Goal: Transaction & Acquisition: Download file/media

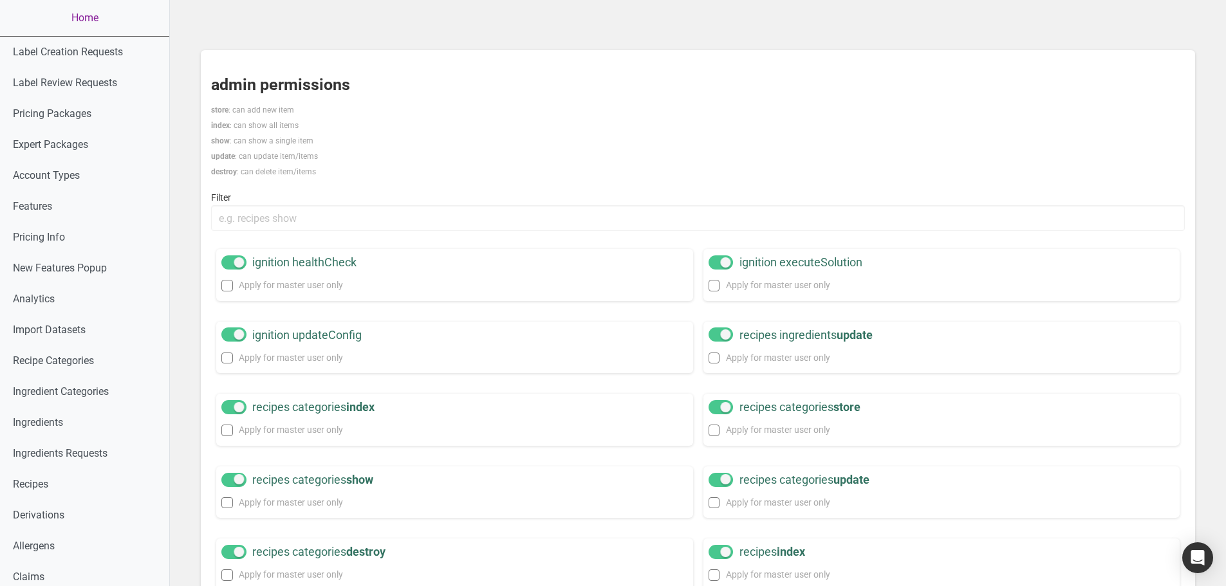
click at [71, 17] on link "Home" at bounding box center [84, 18] width 169 height 36
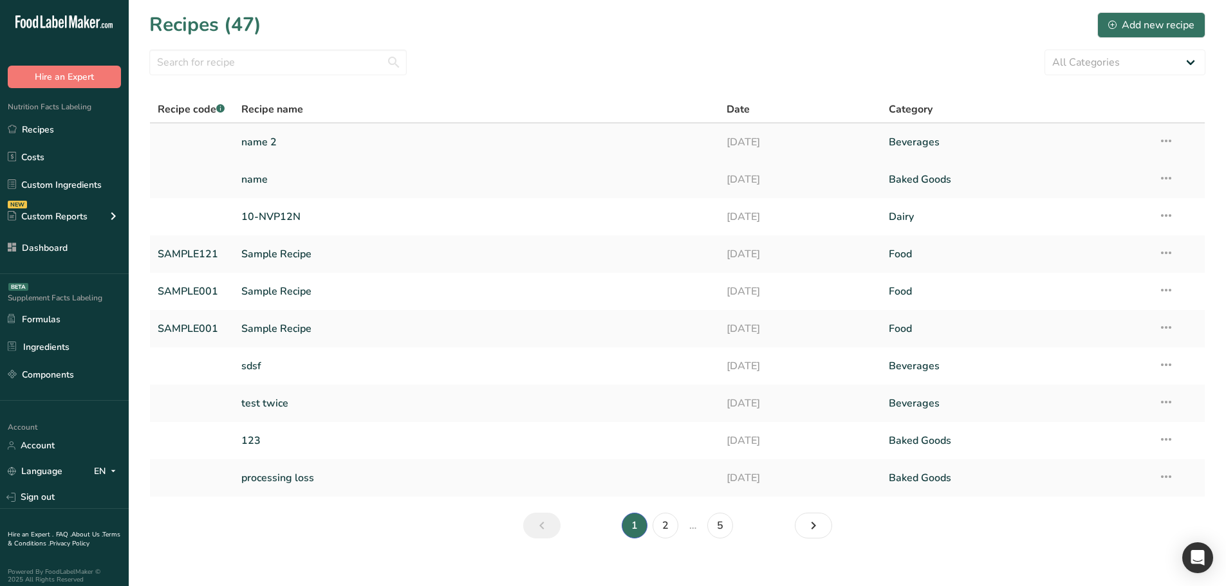
click at [286, 145] on link "name 2" at bounding box center [476, 142] width 471 height 27
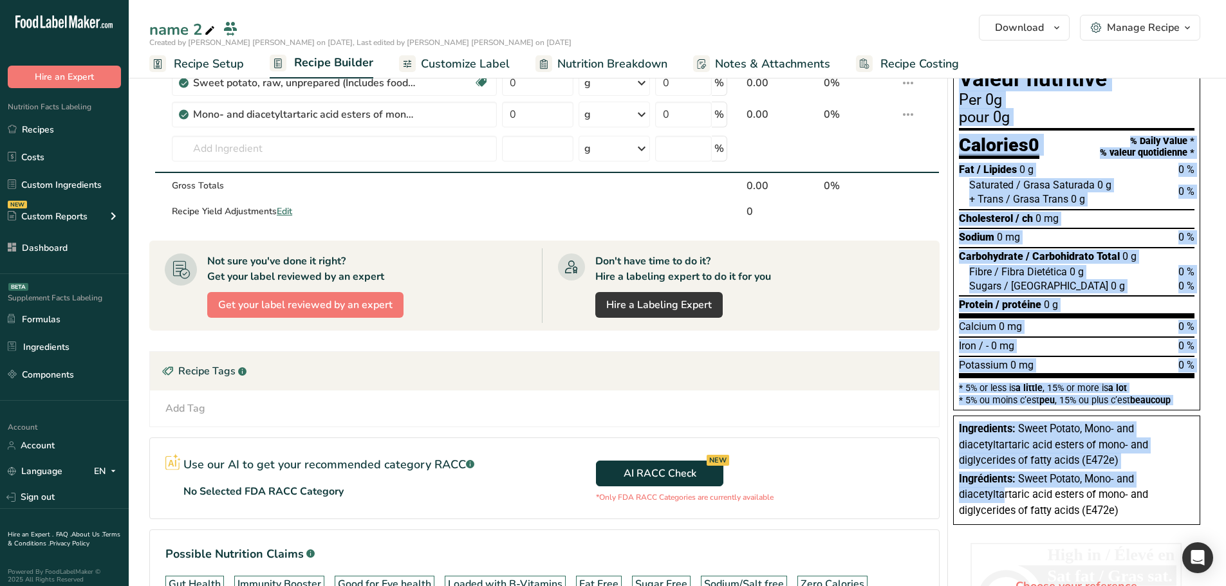
scroll to position [64, 0]
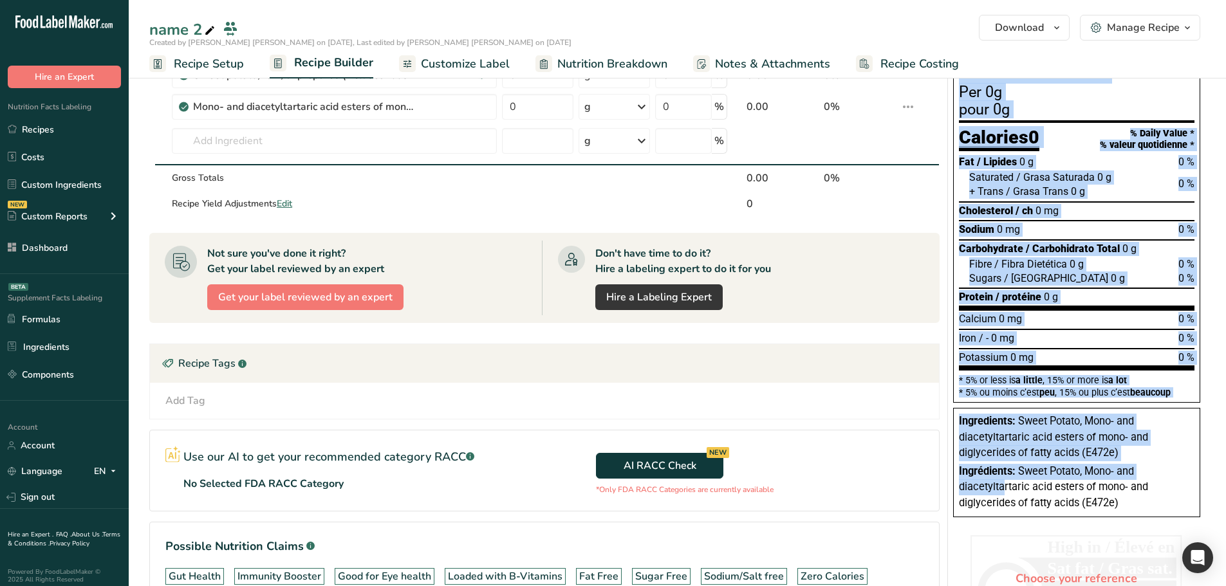
drag, startPoint x: 964, startPoint y: 127, endPoint x: 1195, endPoint y: 365, distance: 331.9
click at [1195, 365] on div "Nutrition Facts Valeur nutritive Per 0g pour 0g Calories 0 % Daily Value * % va…" at bounding box center [1076, 218] width 247 height 370
copy div "Loremipsu Dolor Sitame consectet Adi 8e sedd 8e Temporin 7 % Utlab Etdol * % ma…"
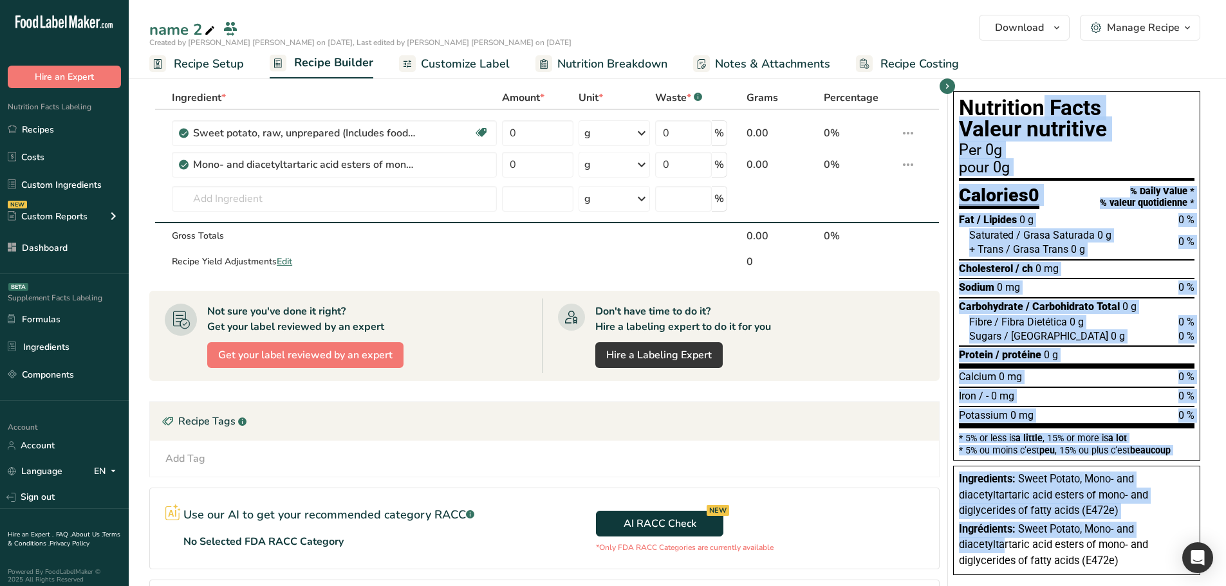
scroll to position [0, 0]
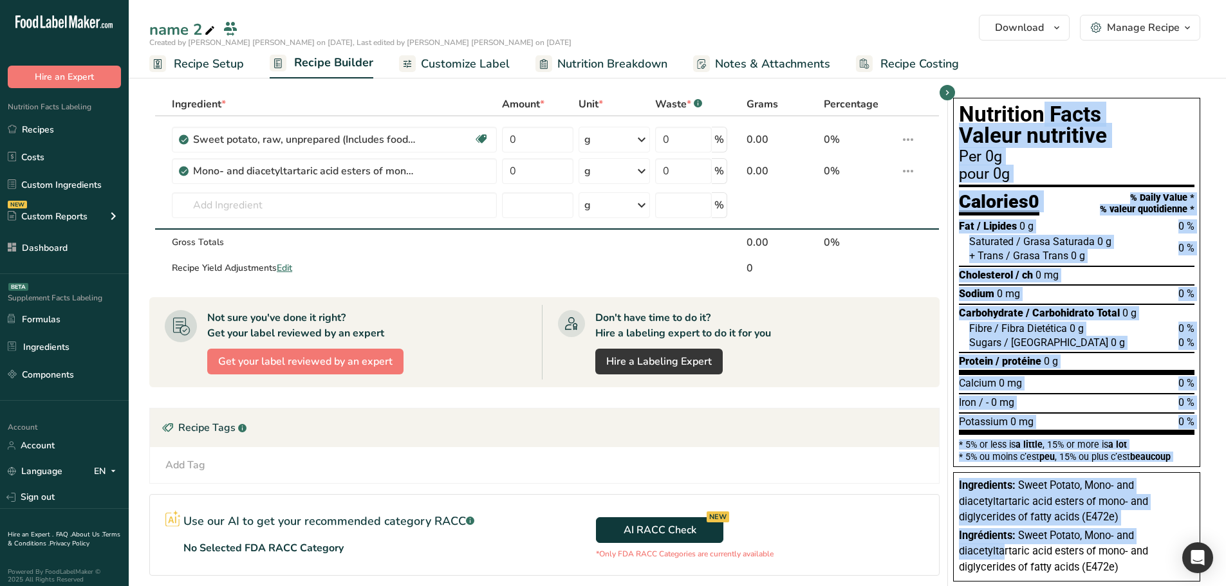
click at [1045, 253] on span "/ Grasa Trans" at bounding box center [1037, 256] width 62 height 12
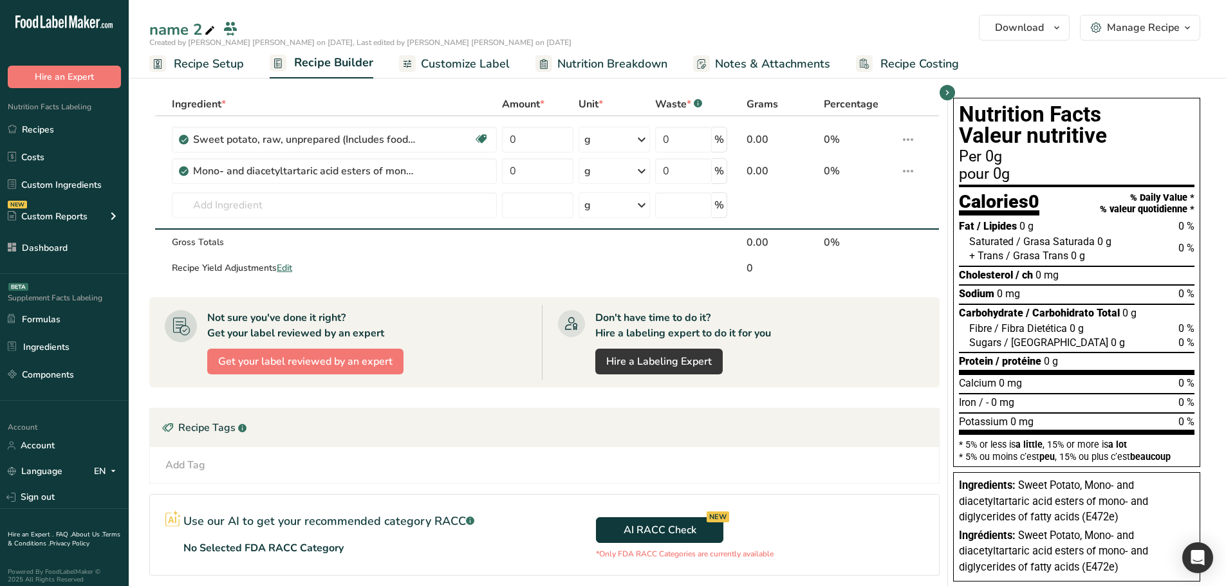
drag, startPoint x: 956, startPoint y: 221, endPoint x: 1103, endPoint y: 421, distance: 248.6
click at [1103, 421] on div "Nutrition Facts Valeur nutritive Per 0g pour 0g Calories 0 % Daily Value * % va…" at bounding box center [1076, 283] width 247 height 370
click at [1099, 436] on section "* 5% or less is a little , 15% or more is a lot * 5% ou moins c’est peu , 15% o…" at bounding box center [1077, 448] width 236 height 26
click at [450, 57] on span "Customize Label" at bounding box center [465, 63] width 89 height 17
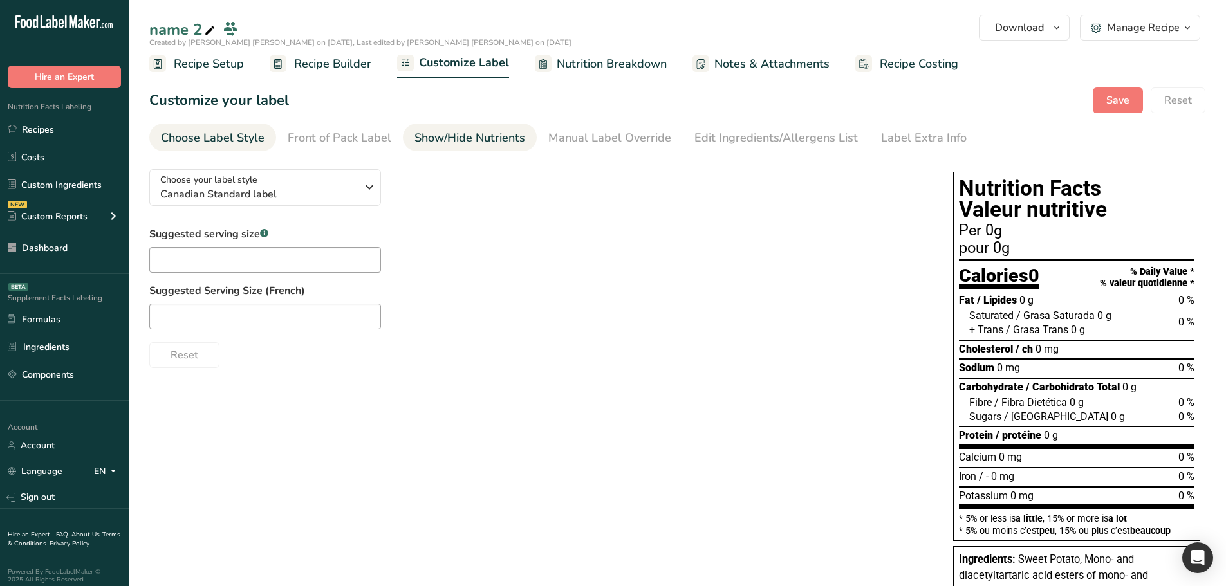
click at [447, 138] on div "Show/Hide Nutrients" at bounding box center [470, 137] width 111 height 17
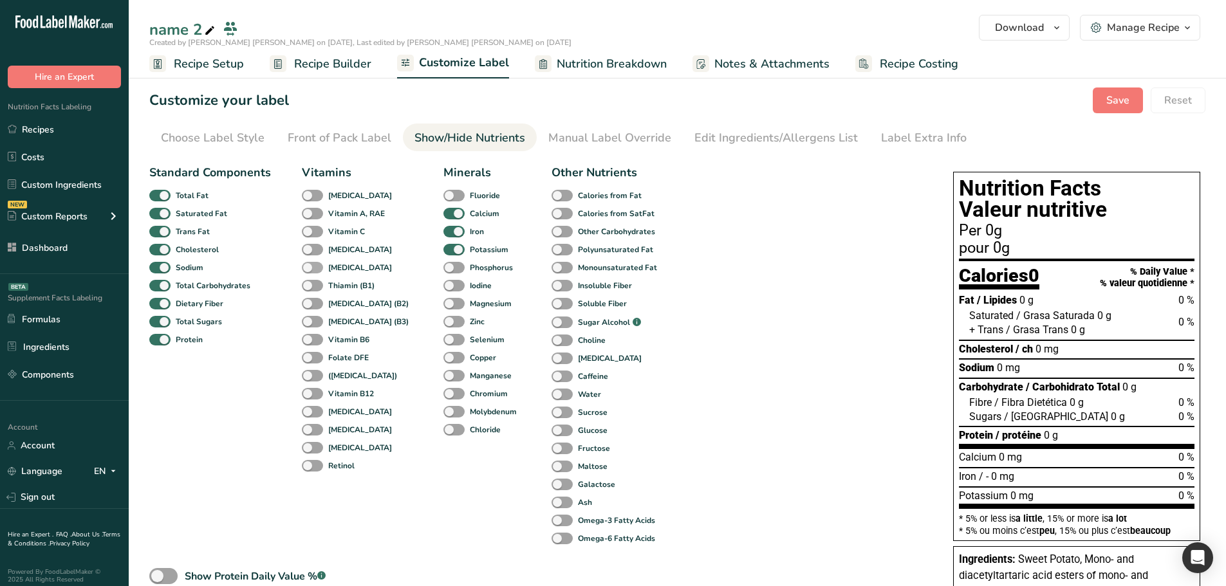
click at [312, 270] on span at bounding box center [312, 268] width 21 height 12
click at [310, 270] on input "[MEDICAL_DATA]" at bounding box center [306, 267] width 8 height 8
checkbox input "true"
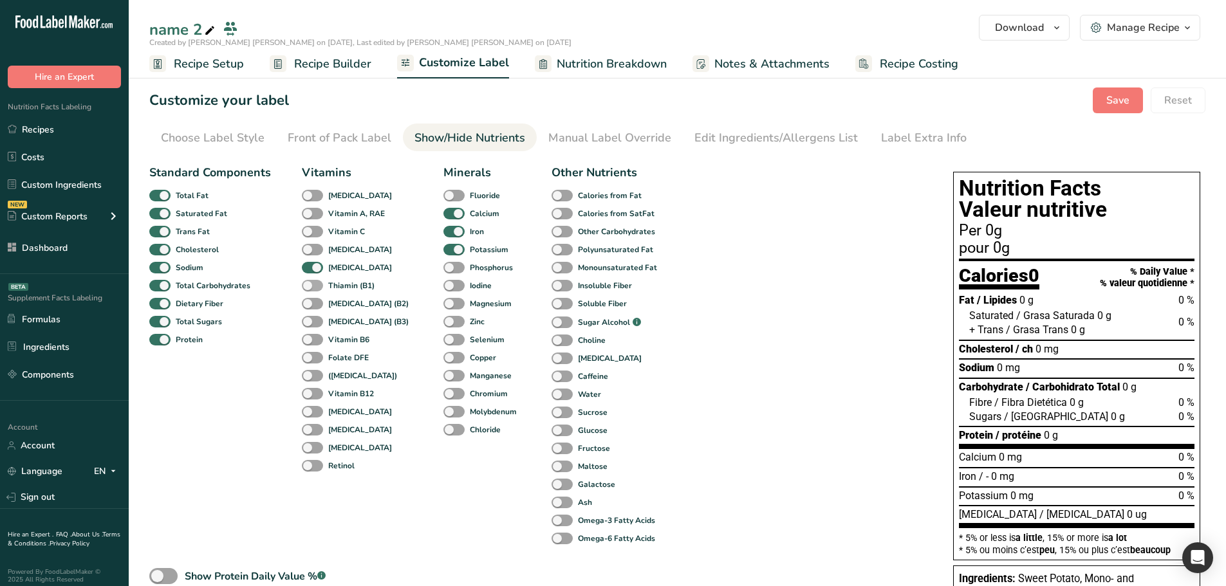
click at [310, 291] on span at bounding box center [312, 286] width 21 height 12
click at [310, 290] on input "Thiamin (B1)" at bounding box center [306, 285] width 8 height 8
checkbox input "true"
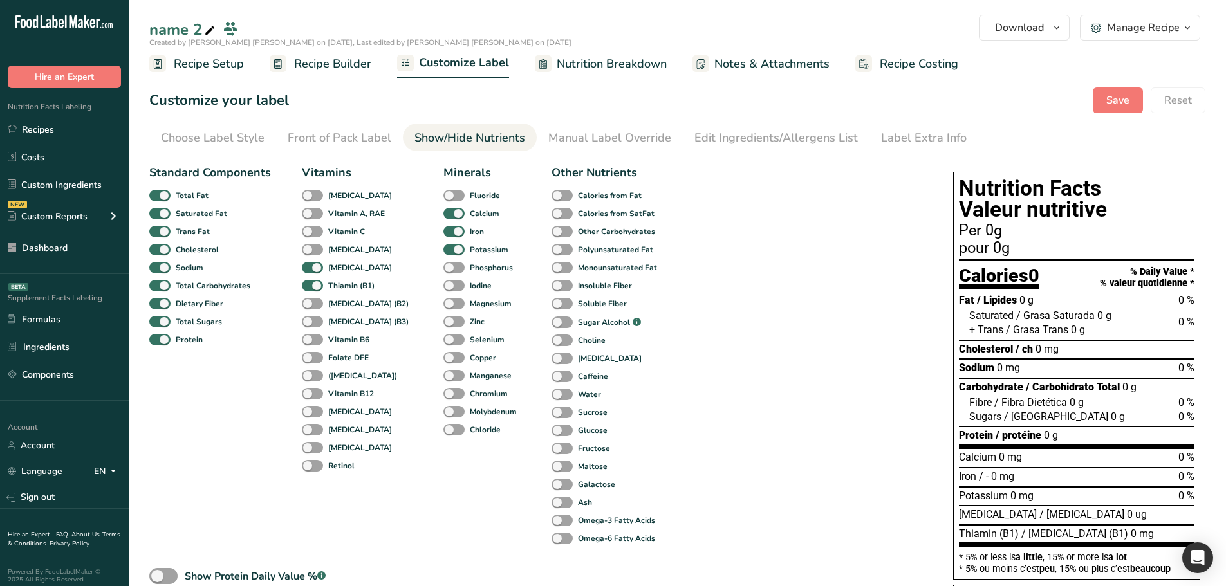
click at [307, 312] on div "[MEDICAL_DATA] (B2)" at bounding box center [316, 304] width 28 height 18
click at [310, 339] on span at bounding box center [312, 340] width 21 height 12
click at [310, 339] on input "Vitamin B6" at bounding box center [306, 339] width 8 height 8
checkbox input "true"
click at [318, 316] on label "[MEDICAL_DATA] (B3)" at bounding box center [355, 322] width 107 height 12
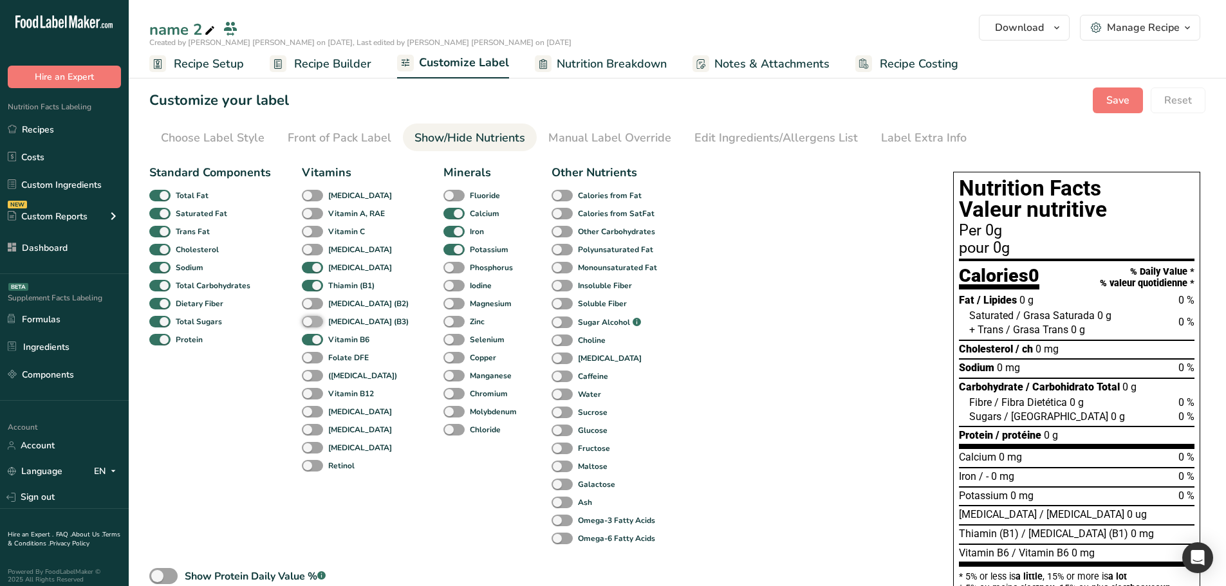
click at [310, 317] on input "[MEDICAL_DATA] (B3)" at bounding box center [306, 321] width 8 height 8
checkbox input "true"
click at [314, 305] on span at bounding box center [312, 304] width 21 height 12
click at [310, 305] on input "[MEDICAL_DATA] (B2)" at bounding box center [306, 303] width 8 height 8
checkbox input "true"
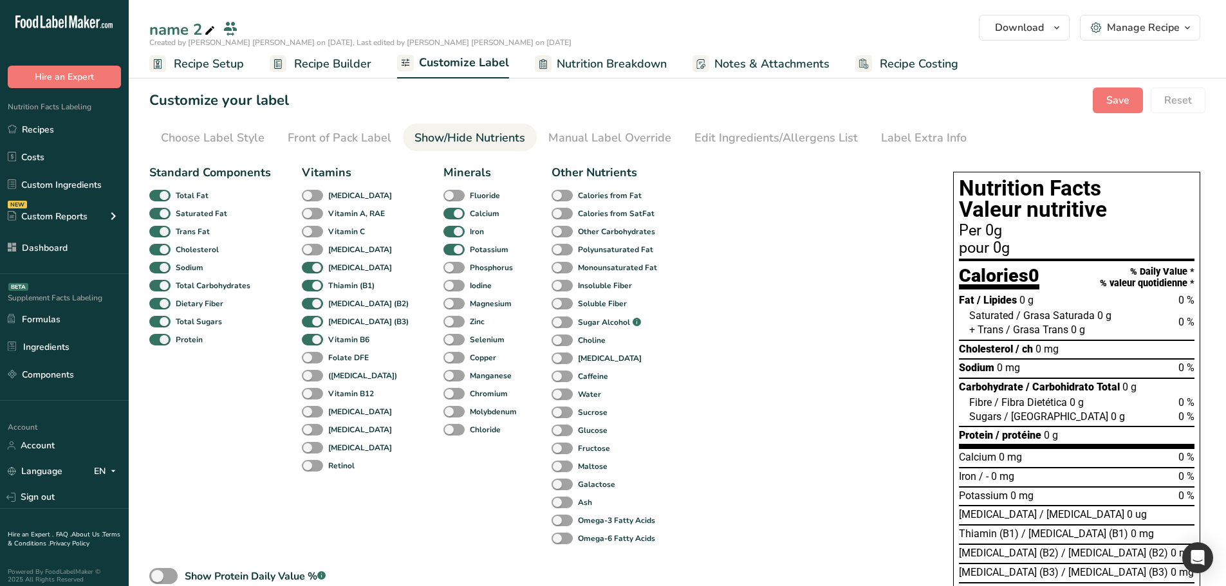
click at [314, 350] on div "Folate DFE" at bounding box center [316, 358] width 28 height 18
click at [312, 358] on span at bounding box center [312, 358] width 21 height 12
click at [310, 358] on input "Folate DFE" at bounding box center [306, 357] width 8 height 8
checkbox input "true"
click at [312, 388] on span at bounding box center [312, 394] width 21 height 12
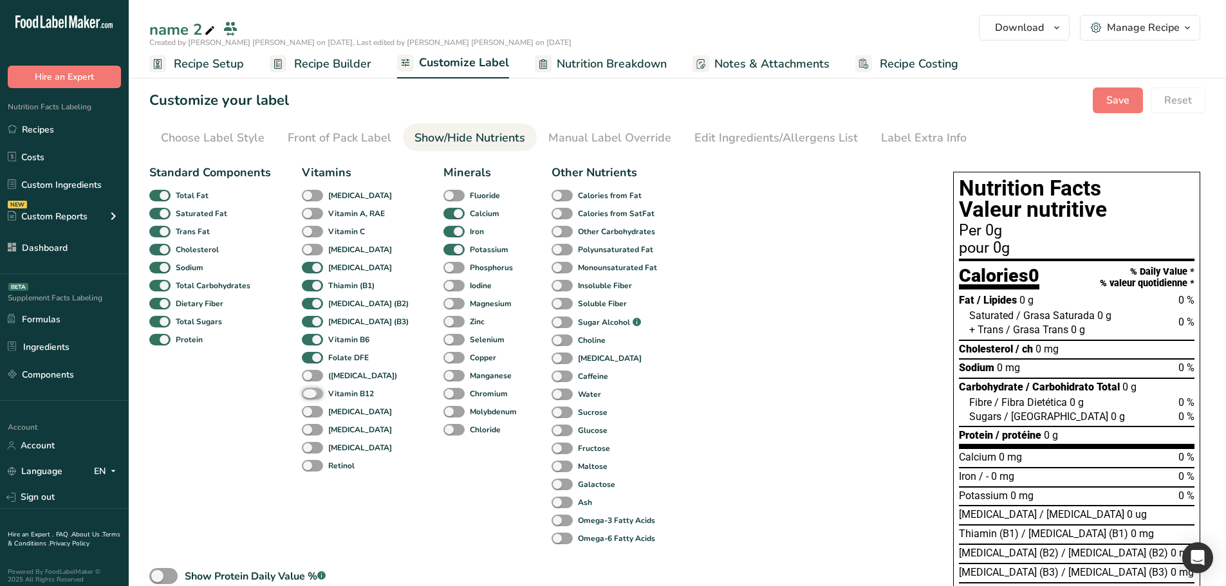
click at [310, 389] on input "Vitamin B12" at bounding box center [306, 393] width 8 height 8
checkbox input "true"
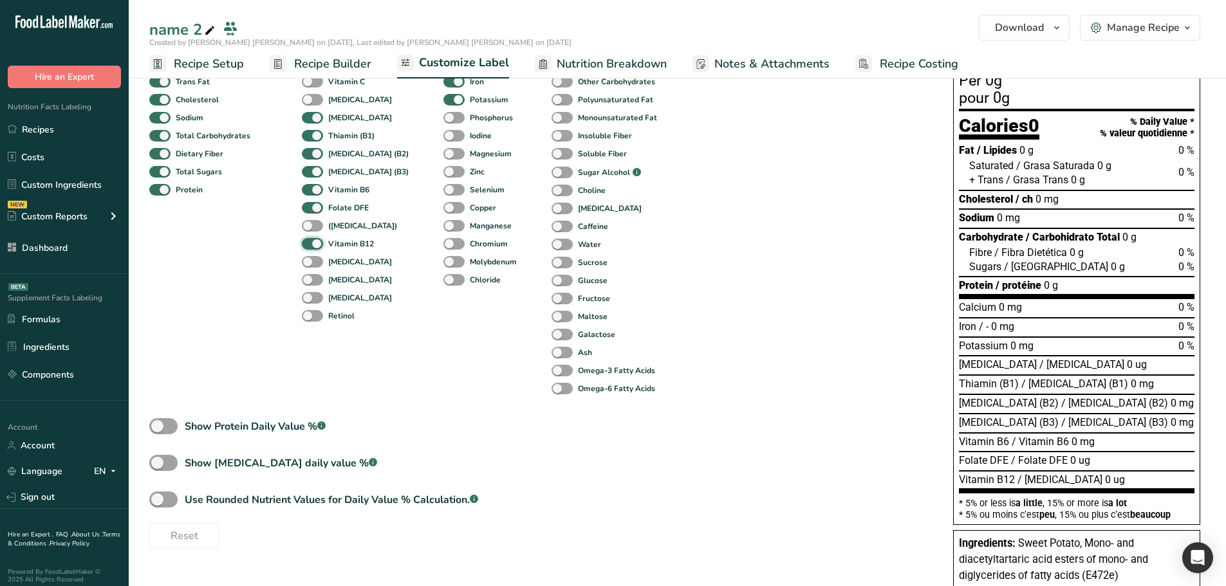
scroll to position [237, 0]
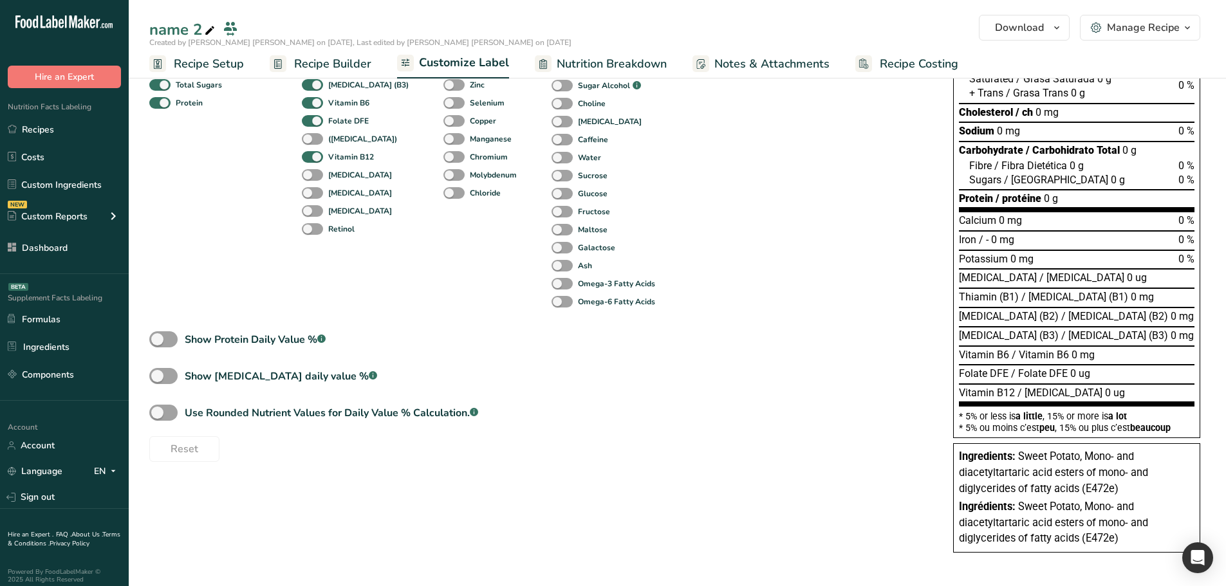
drag, startPoint x: 1121, startPoint y: 540, endPoint x: 957, endPoint y: 461, distance: 182.3
click at [957, 461] on div "Ingredients: Sweet Potato, Mono- and diacetyltartaric acid esters of mono- and …" at bounding box center [1076, 498] width 247 height 109
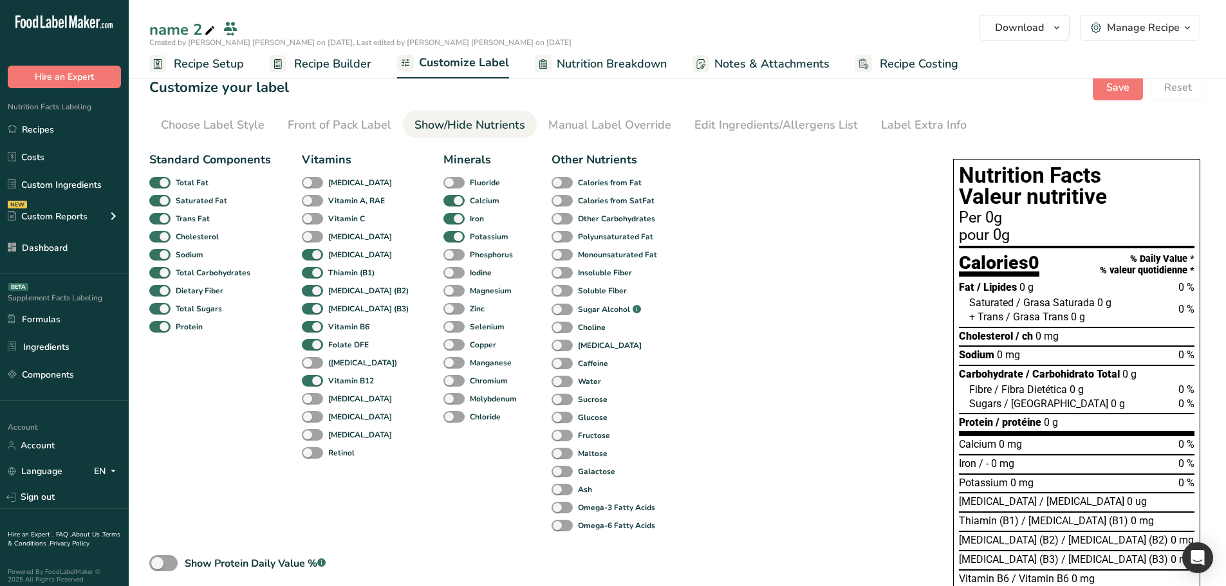
scroll to position [0, 0]
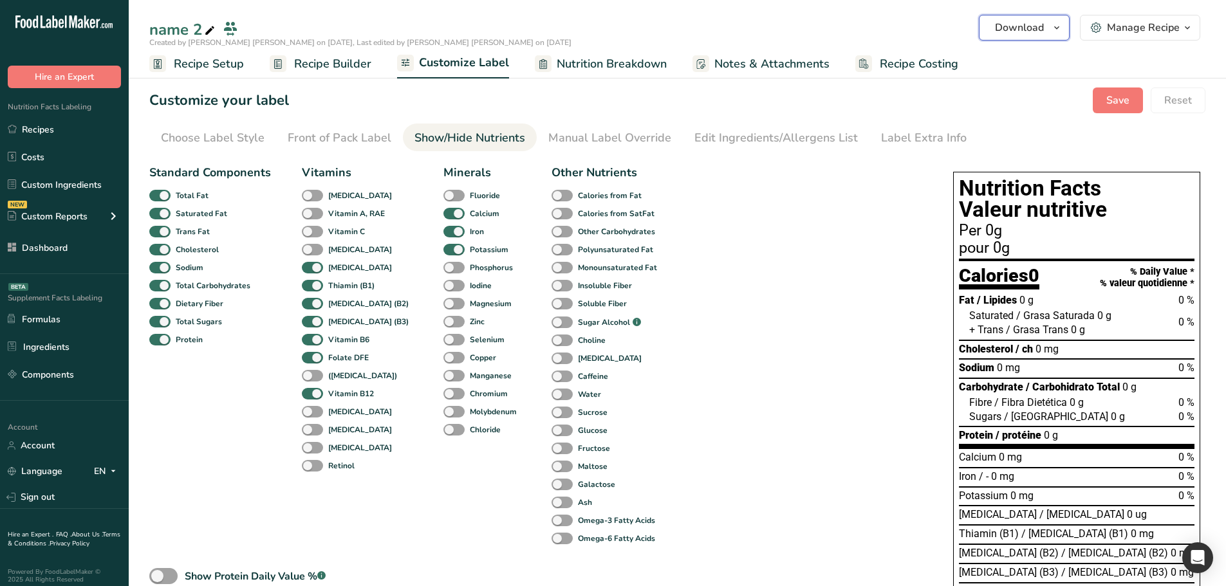
click at [1062, 24] on icon "button" at bounding box center [1057, 28] width 10 height 16
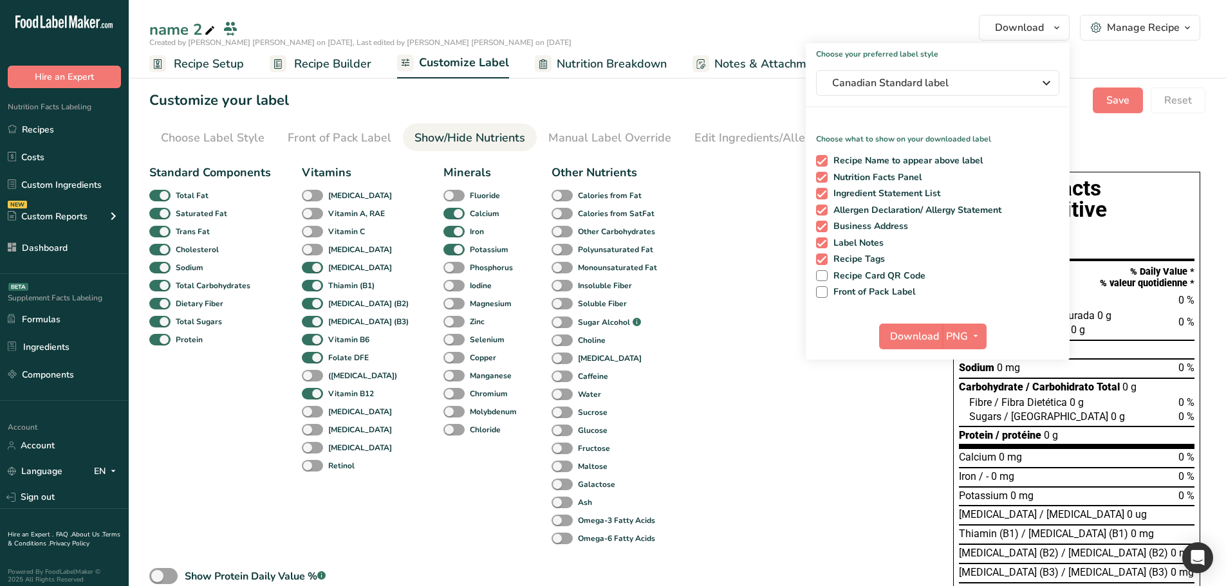
click at [798, 406] on div "Standard Components Total Fat Saturated Fat Trans Fat Cholesterol Sodium Total …" at bounding box center [538, 429] width 778 height 540
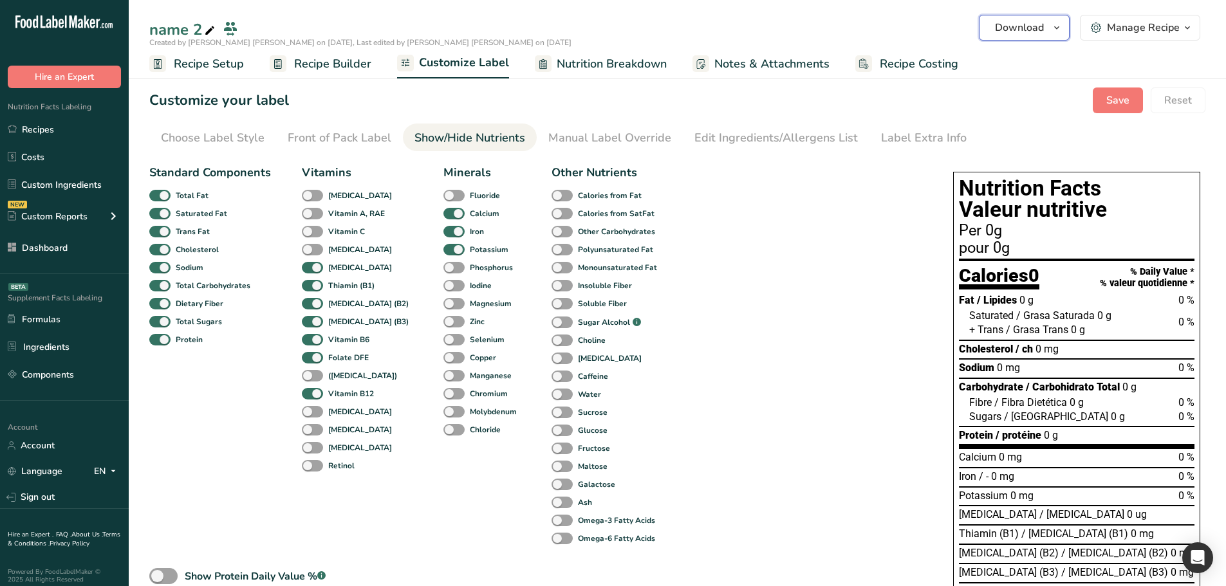
click at [1055, 31] on icon "button" at bounding box center [1057, 28] width 10 height 16
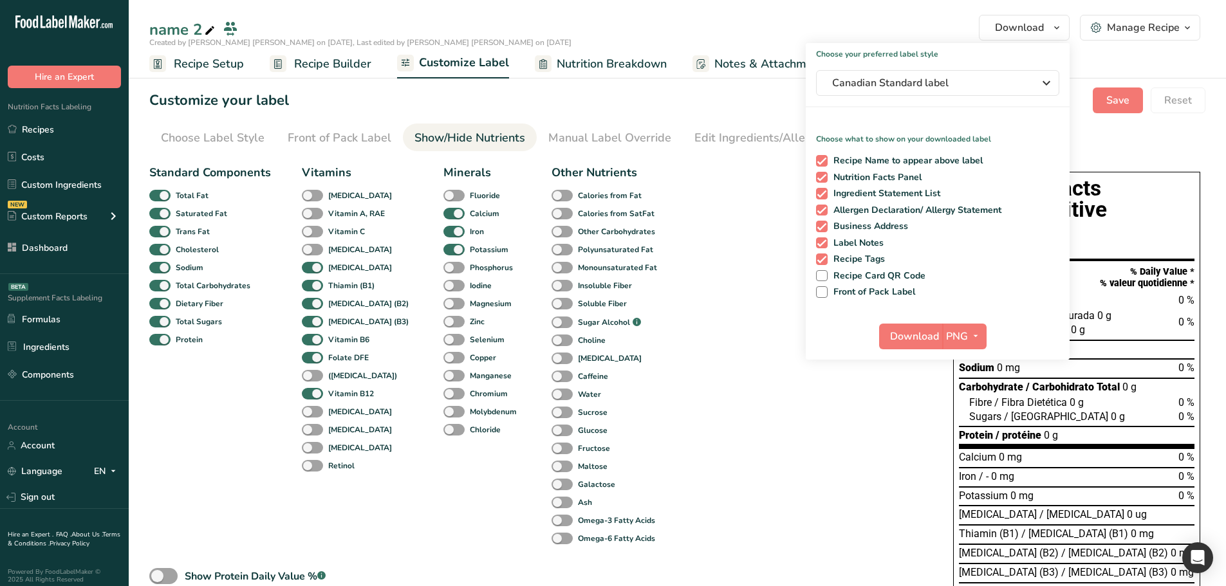
click at [818, 429] on div "Standard Components Total Fat Saturated Fat Trans Fat Cholesterol Sodium Total …" at bounding box center [538, 429] width 778 height 540
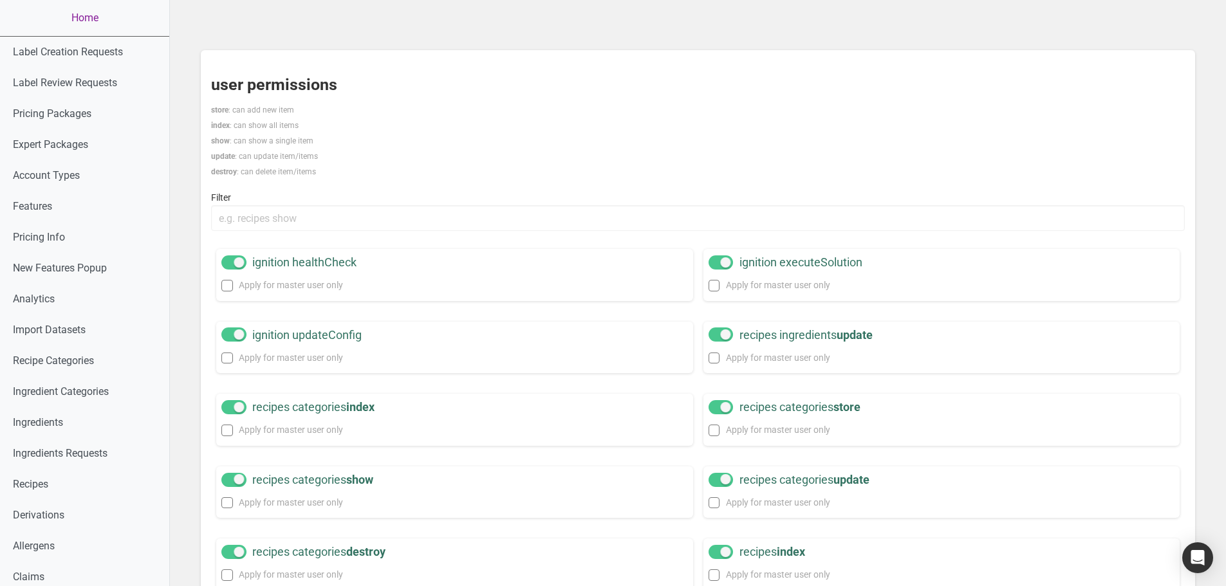
click at [85, 15] on link "Home" at bounding box center [84, 18] width 169 height 36
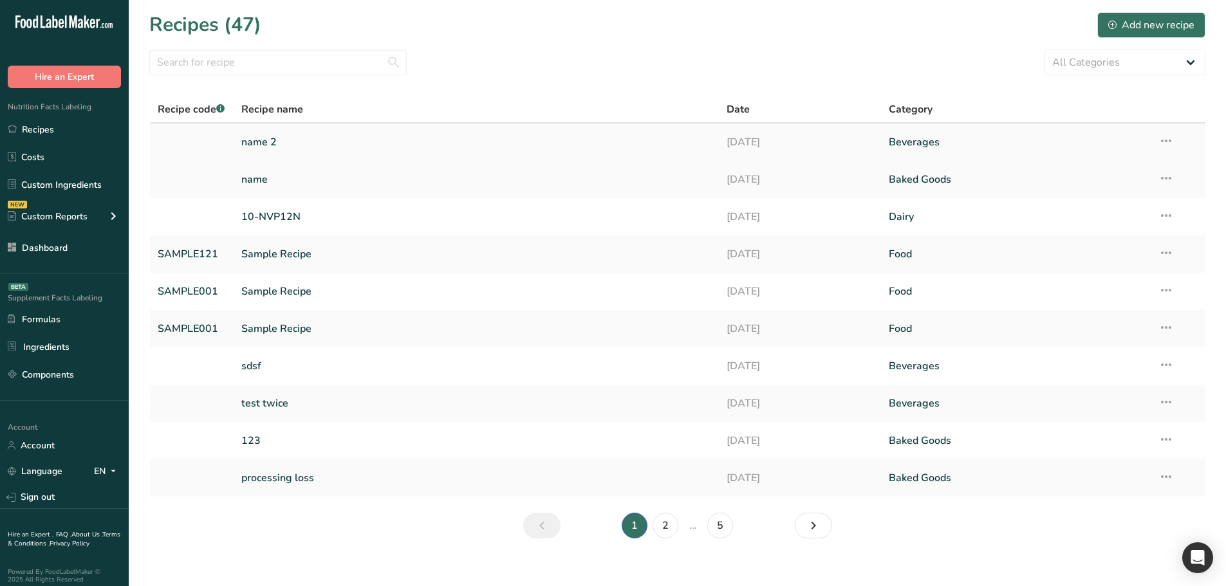
click at [294, 149] on link "name 2" at bounding box center [476, 142] width 471 height 27
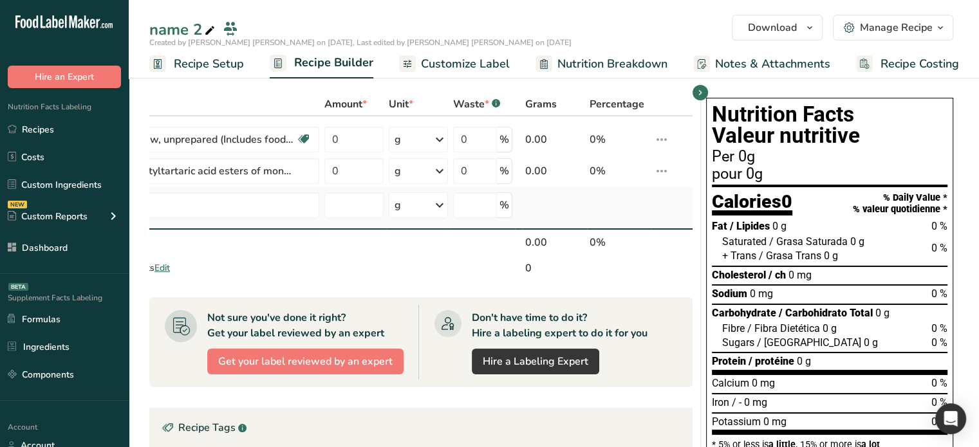
drag, startPoint x: 451, startPoint y: 229, endPoint x: 562, endPoint y: 227, distance: 111.4
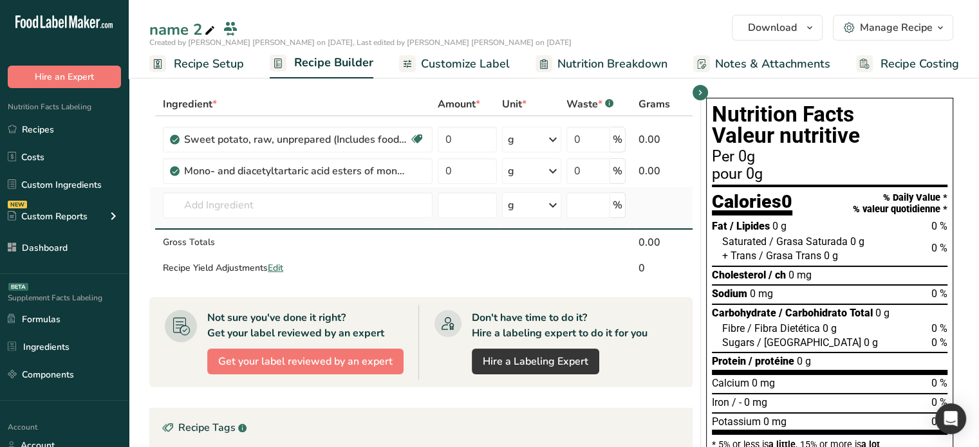
drag, startPoint x: 549, startPoint y: 225, endPoint x: 384, endPoint y: 227, distance: 165.5
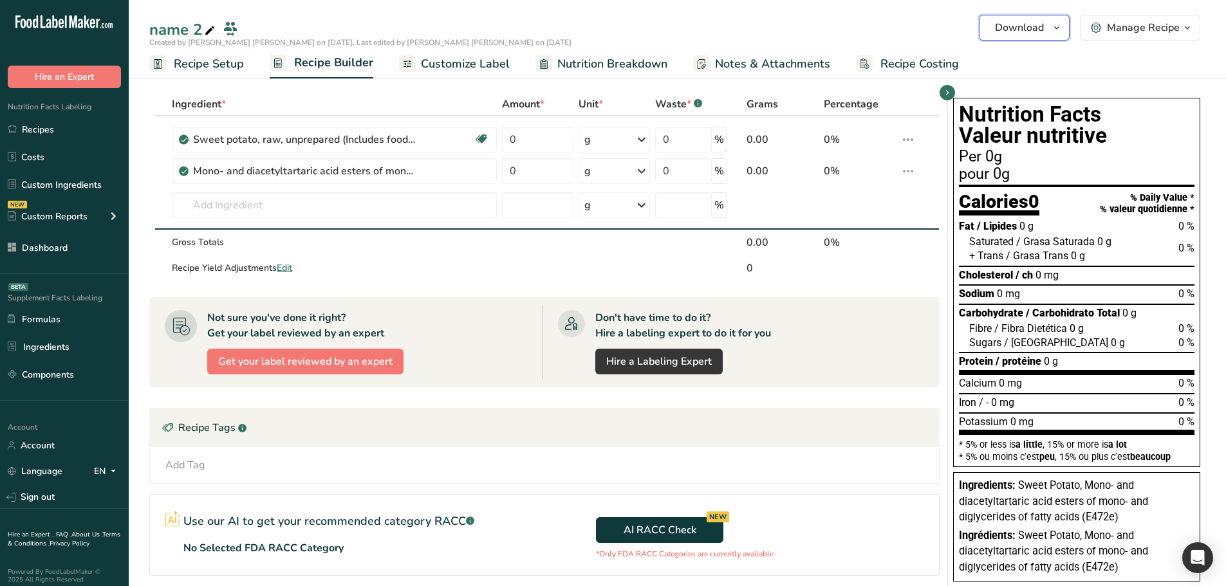
click at [1053, 24] on icon "button" at bounding box center [1057, 28] width 10 height 16
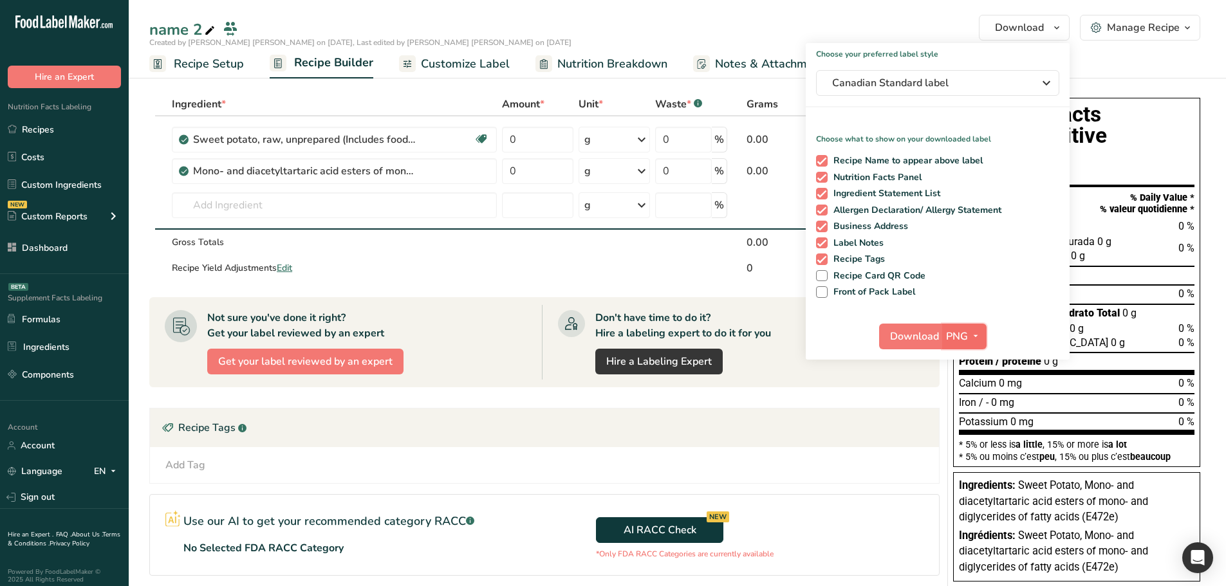
click at [967, 337] on span "PNG" at bounding box center [957, 336] width 22 height 15
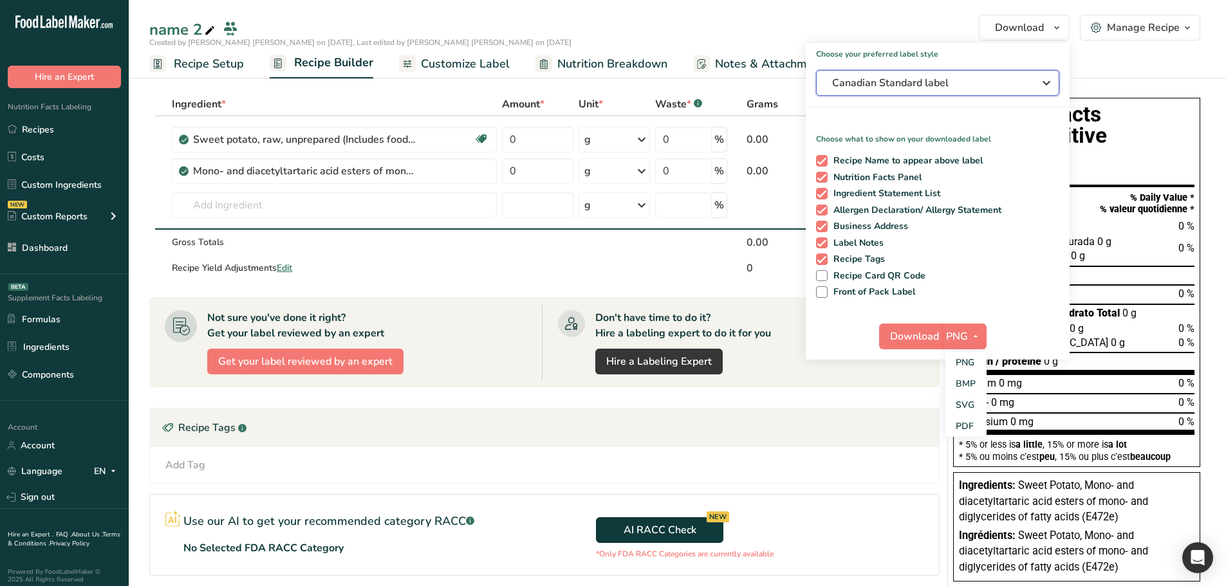
click at [1047, 84] on icon "button" at bounding box center [1046, 82] width 15 height 23
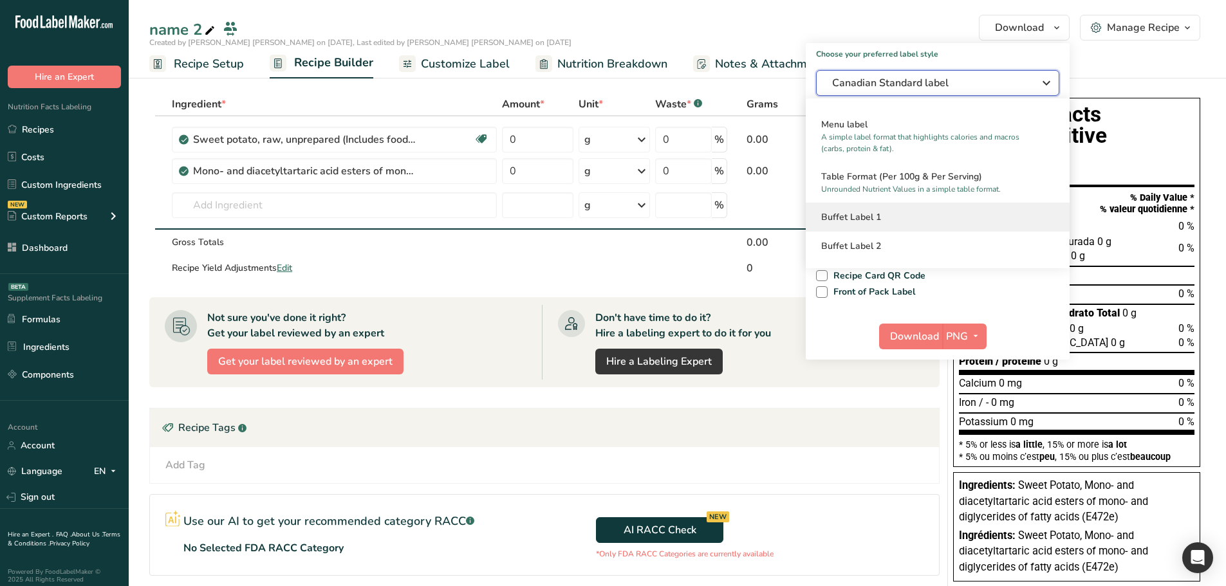
scroll to position [968, 0]
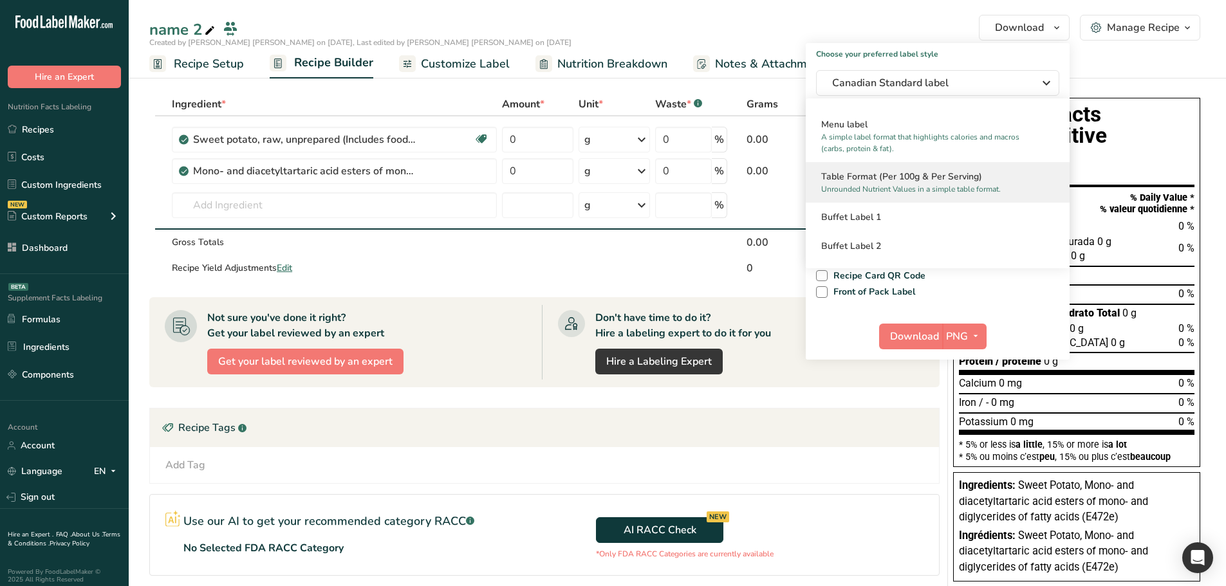
click at [889, 185] on p "Unrounded Nutrient Values in a simple table format." at bounding box center [931, 189] width 221 height 12
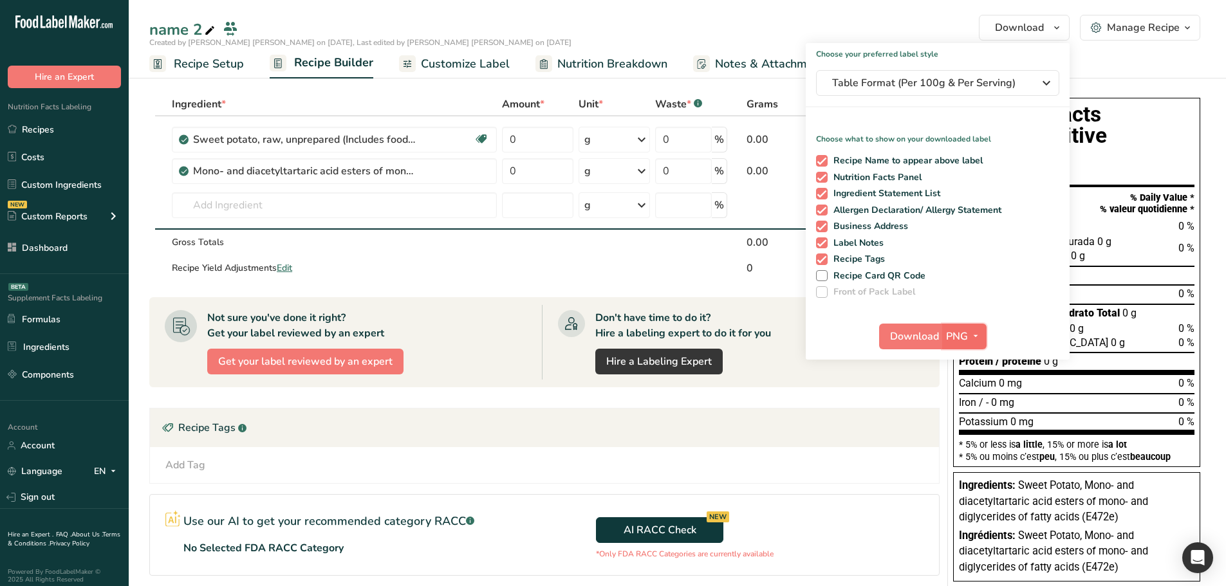
click at [972, 338] on icon "button" at bounding box center [976, 336] width 10 height 16
click at [968, 453] on link "XLSX" at bounding box center [966, 447] width 41 height 21
checkbox input "false"
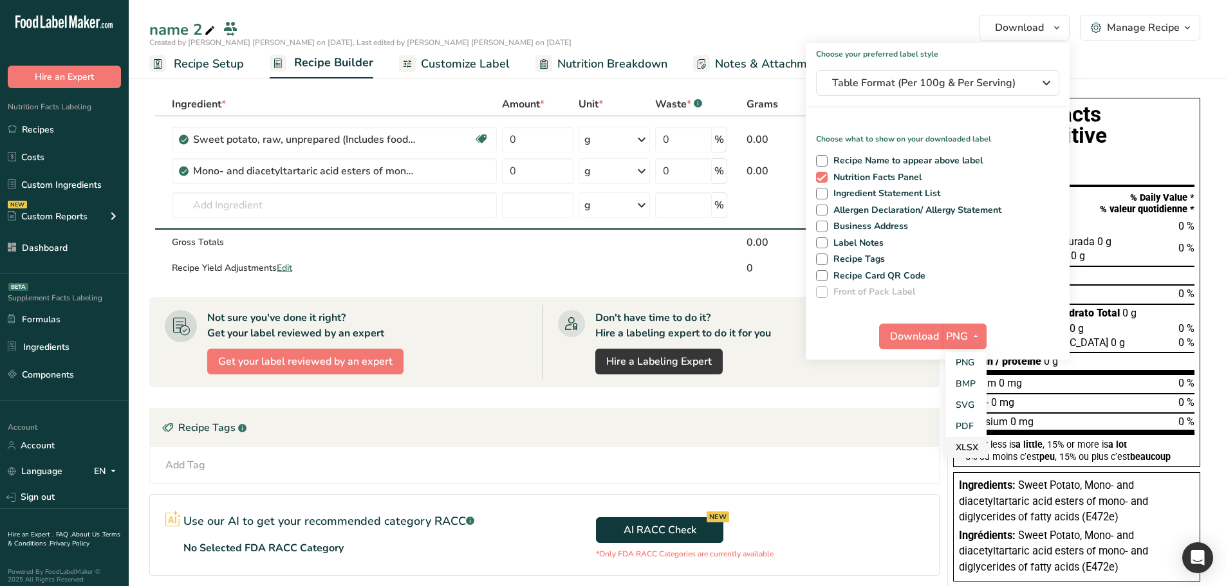
checkbox input "false"
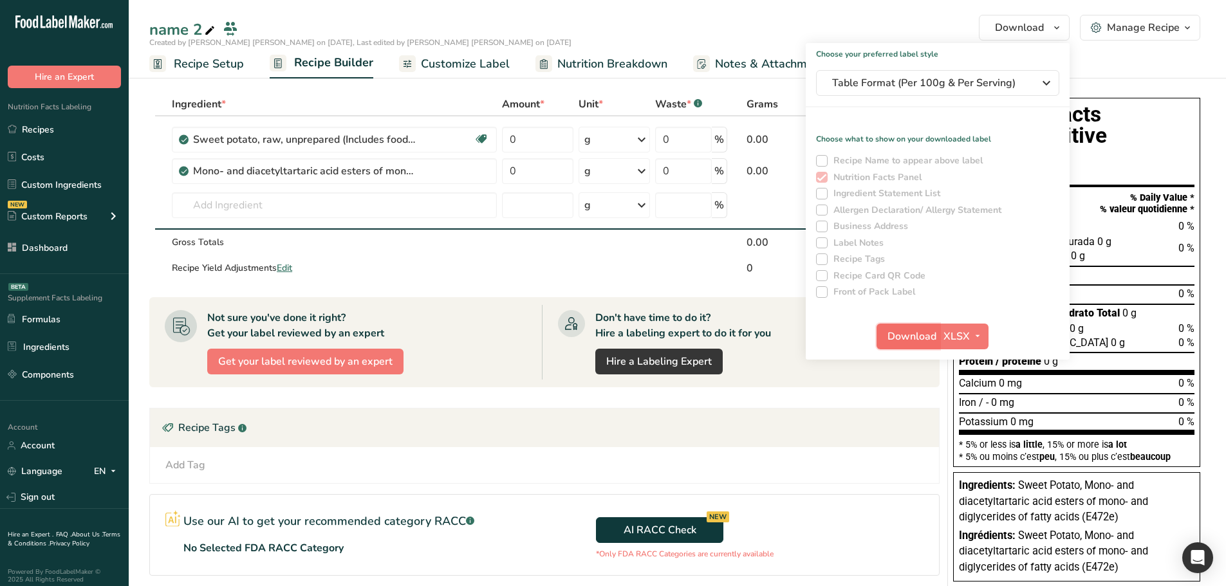
click at [913, 335] on span "Download" at bounding box center [912, 336] width 49 height 15
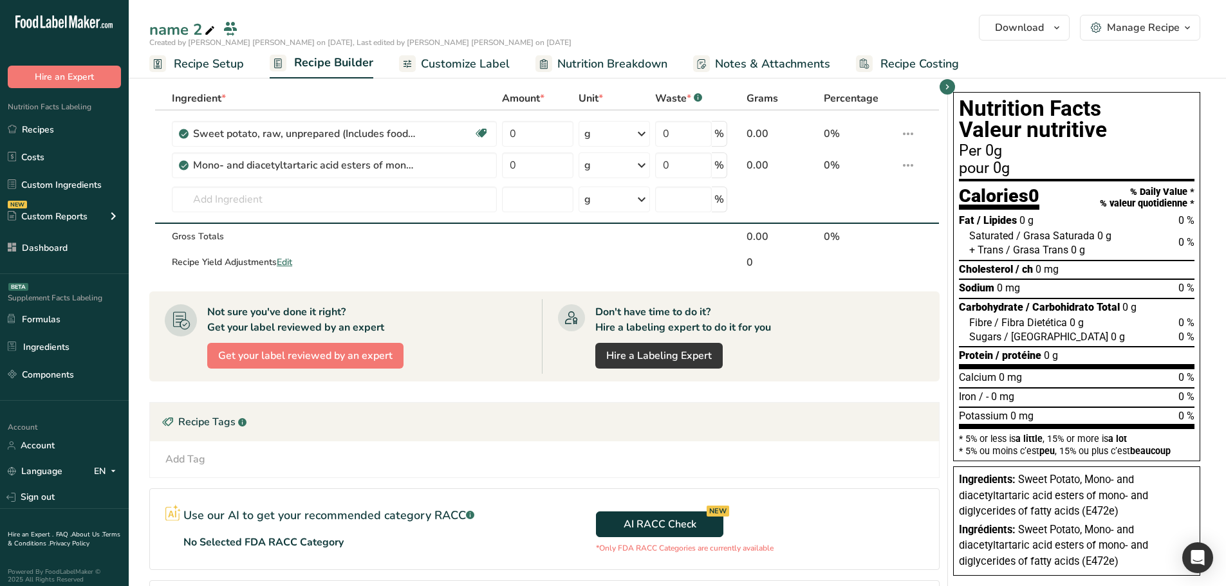
scroll to position [0, 0]
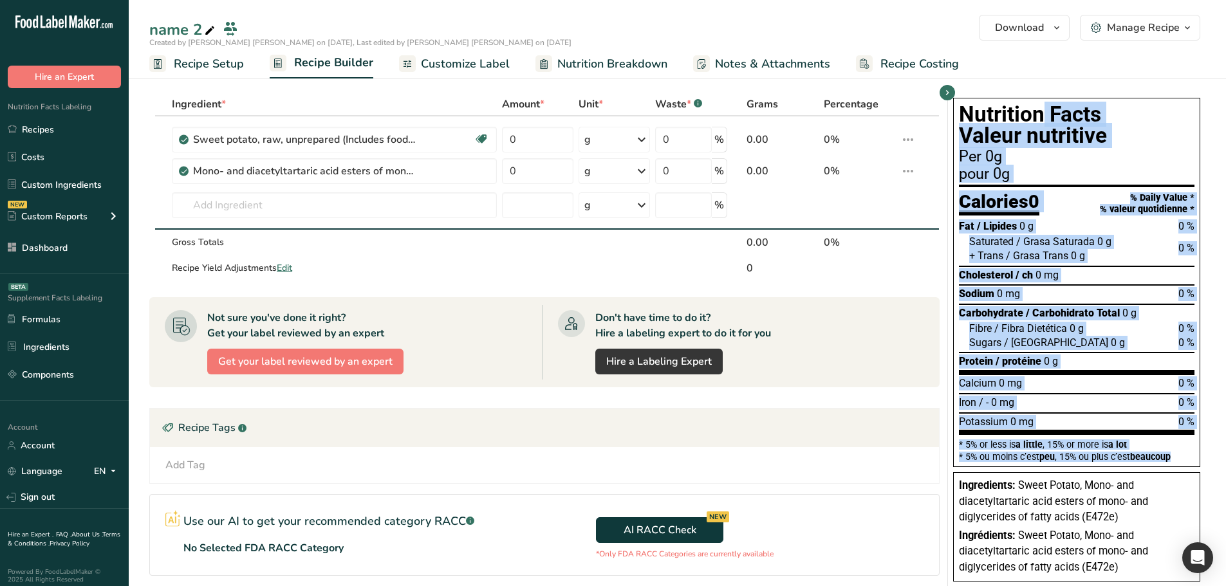
drag, startPoint x: 960, startPoint y: 114, endPoint x: 1179, endPoint y: 459, distance: 408.6
click at [1179, 459] on div "Nutrition Facts Valeur nutritive Per 0g pour 0g Calories 0 % Daily Value * % va…" at bounding box center [1076, 283] width 247 height 370
click at [1179, 459] on div "* 5% ou moins c’est peu , 15% ou plus c’est beaucoup" at bounding box center [1077, 457] width 236 height 9
click at [1149, 418] on div "Potassium 0 mg 0 %" at bounding box center [1077, 422] width 236 height 14
click at [1072, 360] on div "Protein / protéine 0 g" at bounding box center [1077, 362] width 236 height 14
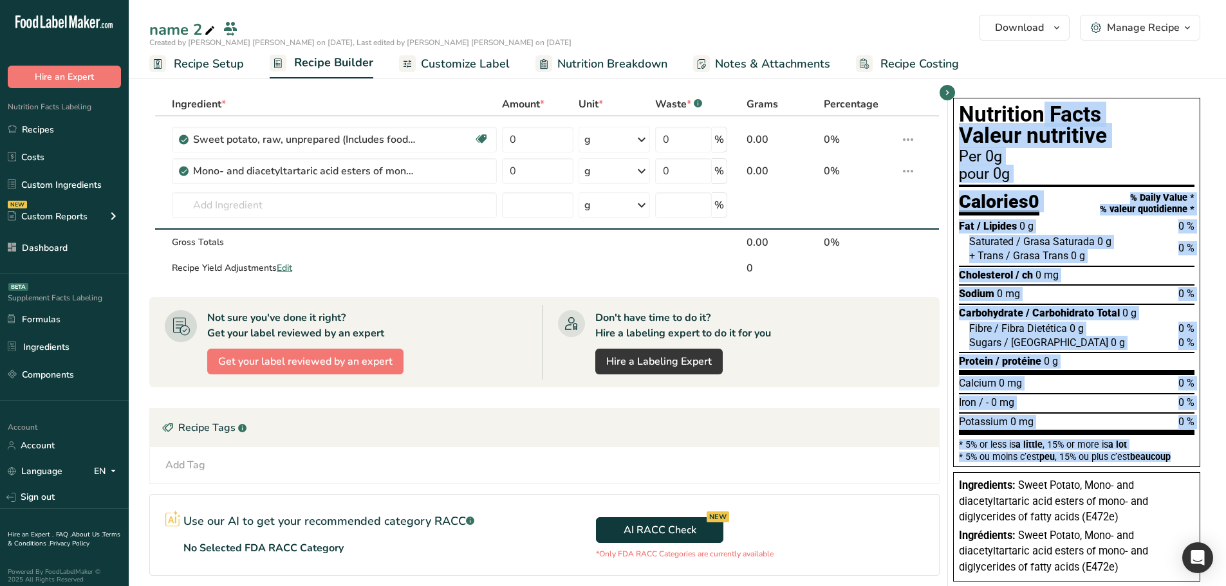
drag, startPoint x: 962, startPoint y: 117, endPoint x: 1177, endPoint y: 455, distance: 401.5
click at [1177, 455] on div "Nutrition Facts Valeur nutritive Per 0g pour 0g Calories 0 % Daily Value * % va…" at bounding box center [1076, 283] width 247 height 370
click at [1177, 455] on div "* 5% ou moins c’est peu , 15% ou plus c’est beaucoup" at bounding box center [1077, 457] width 236 height 9
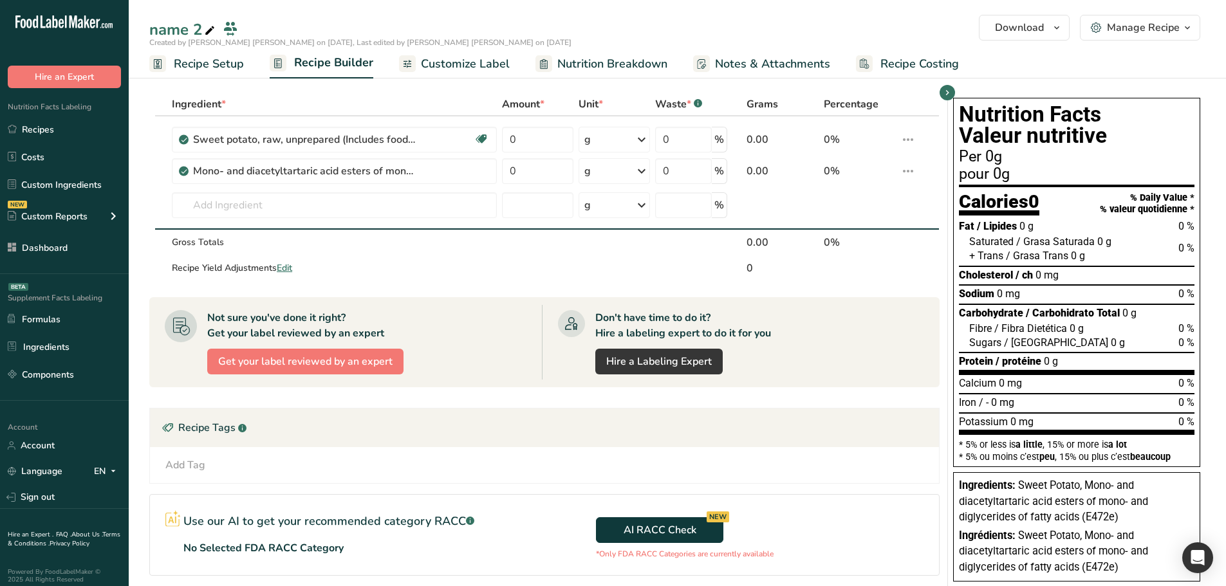
drag, startPoint x: 966, startPoint y: 114, endPoint x: 1098, endPoint y: 132, distance: 133.2
click at [1098, 129] on h1 "Nutrition Facts Valeur nutritive" at bounding box center [1077, 125] width 236 height 43
click at [1082, 181] on div "pour 0g" at bounding box center [1077, 174] width 236 height 15
drag, startPoint x: 1000, startPoint y: 159, endPoint x: 1013, endPoint y: 156, distance: 12.5
click at [1013, 156] on div "Per 0g" at bounding box center [1077, 156] width 236 height 15
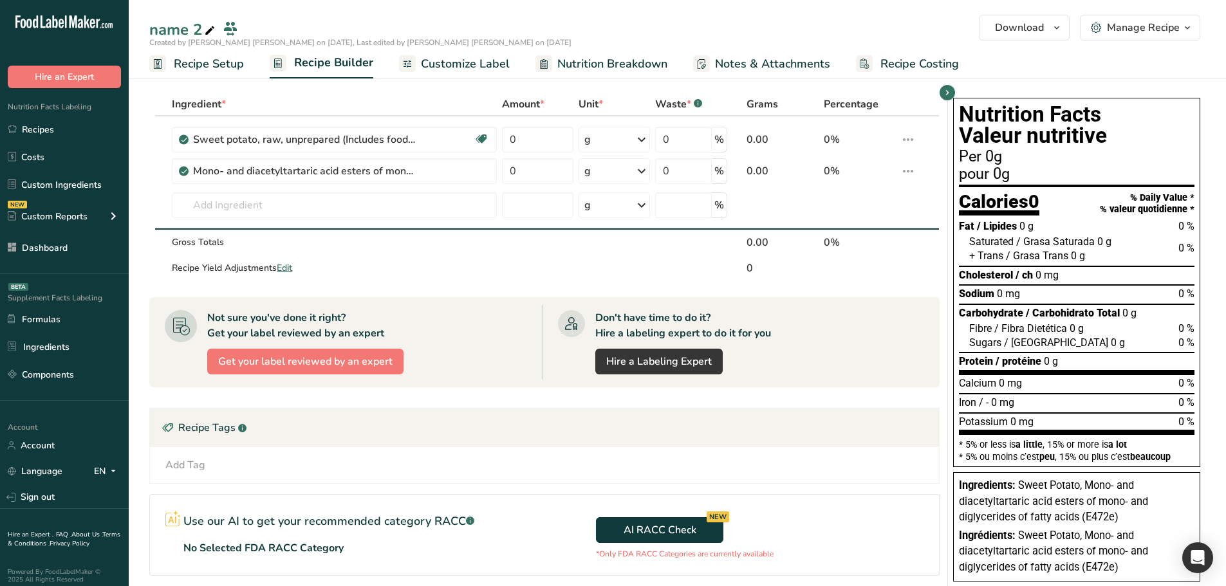
click at [1027, 201] on div "Calories 0" at bounding box center [999, 204] width 80 height 24
drag, startPoint x: 964, startPoint y: 206, endPoint x: 1104, endPoint y: 206, distance: 139.7
click at [1104, 206] on section "Calories 0 % Daily Value * % valeur quotidienne *" at bounding box center [1077, 201] width 236 height 29
click at [1040, 223] on div "Fat / Lipides 0 g 0 %" at bounding box center [1077, 227] width 236 height 14
drag, startPoint x: 998, startPoint y: 173, endPoint x: 1016, endPoint y: 174, distance: 18.7
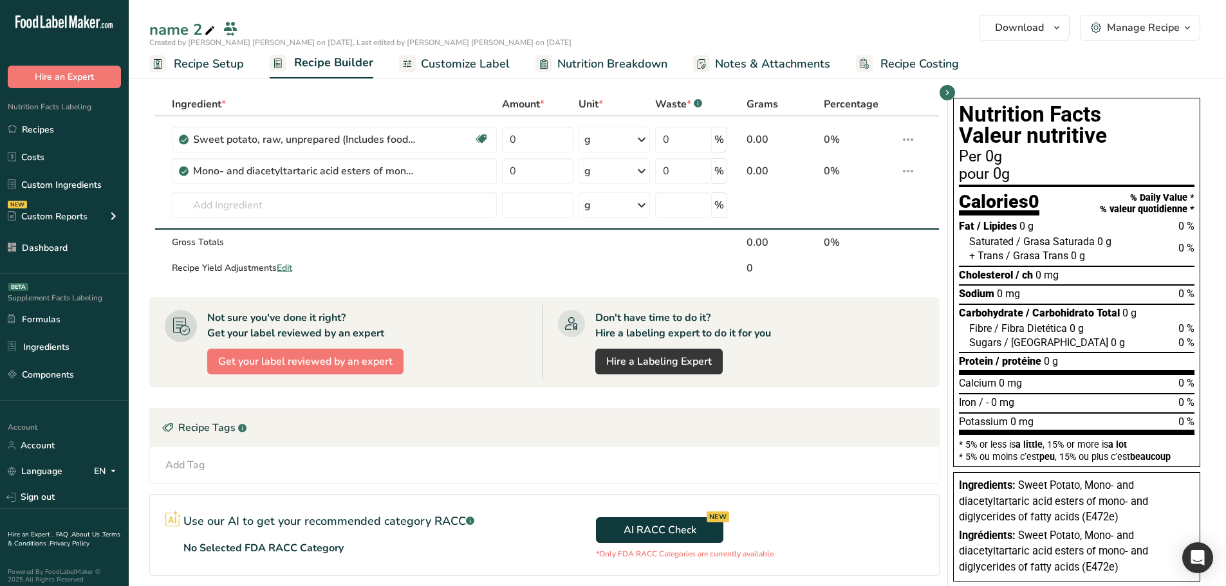
click at [1014, 174] on div "pour 0g" at bounding box center [1077, 174] width 236 height 15
click at [1018, 174] on div "pour 0g" at bounding box center [1077, 174] width 236 height 15
click at [453, 67] on span "Customize Label" at bounding box center [465, 63] width 89 height 17
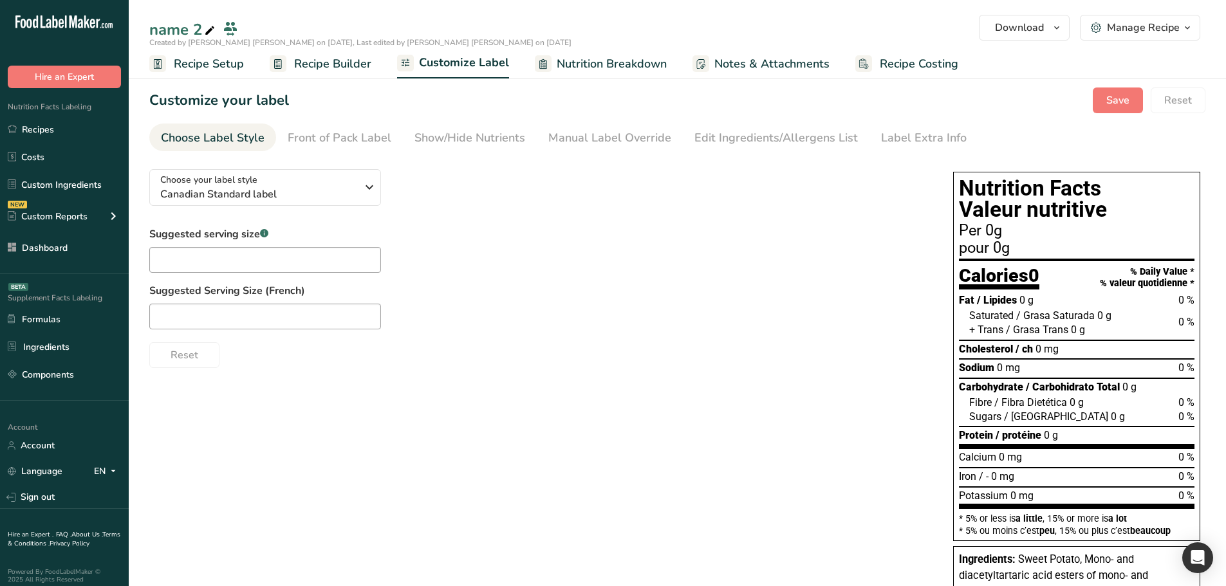
click at [334, 69] on span "Recipe Builder" at bounding box center [332, 63] width 77 height 17
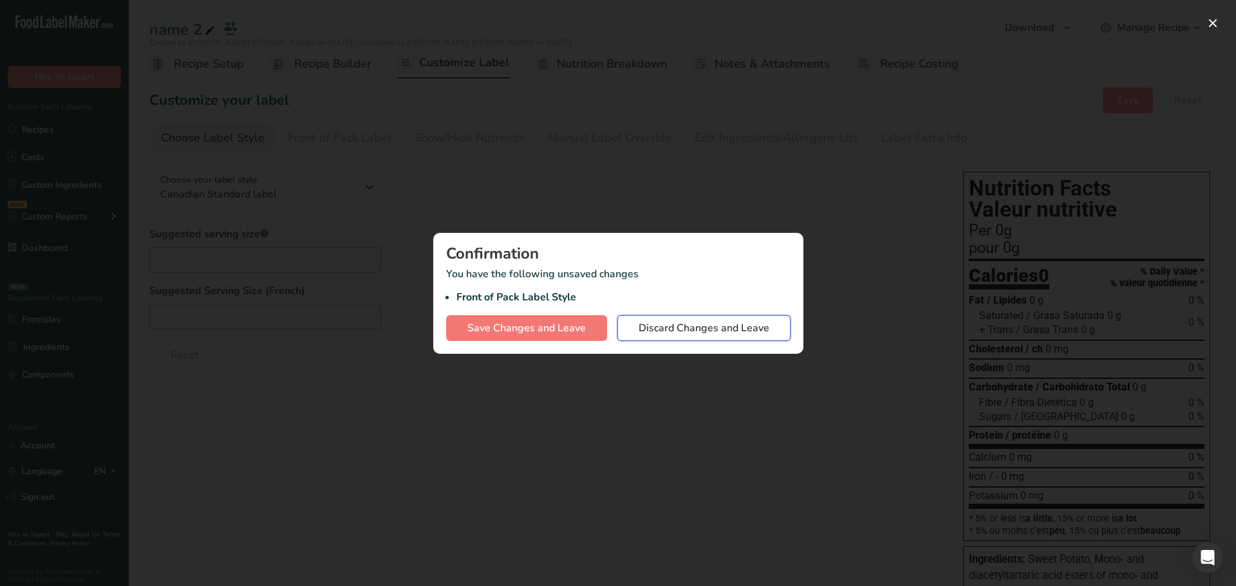
click at [641, 326] on span "Discard Changes and Leave" at bounding box center [704, 328] width 131 height 15
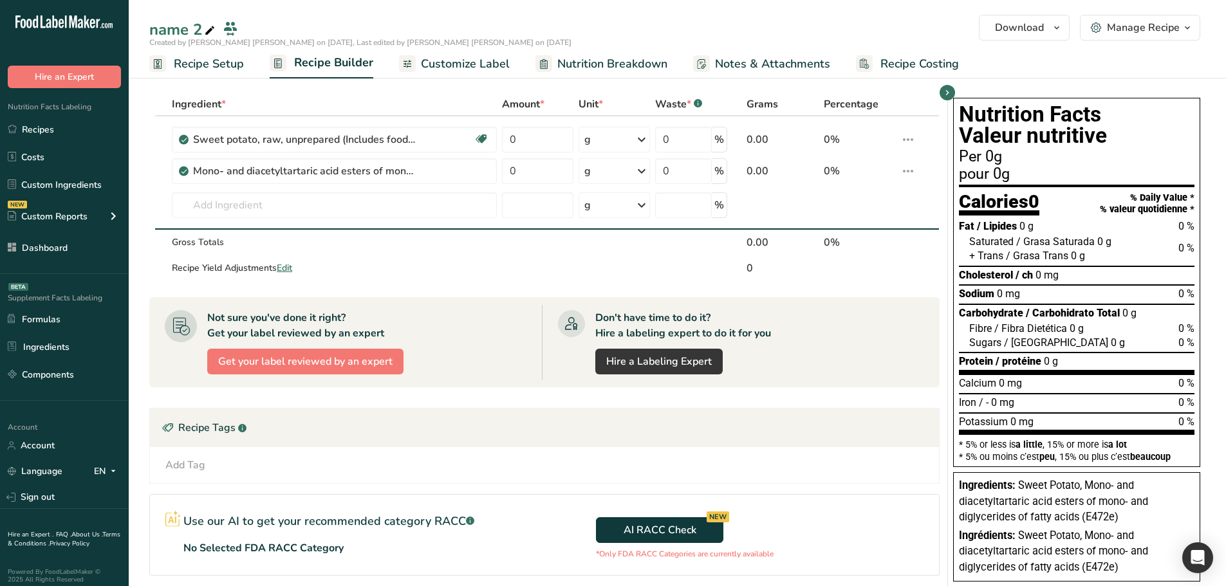
click at [1195, 104] on div "Nutrition Facts Valeur nutritive Per 0g pour 0g Calories 0 % Daily Value * % va…" at bounding box center [1076, 283] width 247 height 370
click at [469, 50] on link "Customize Label" at bounding box center [454, 64] width 111 height 29
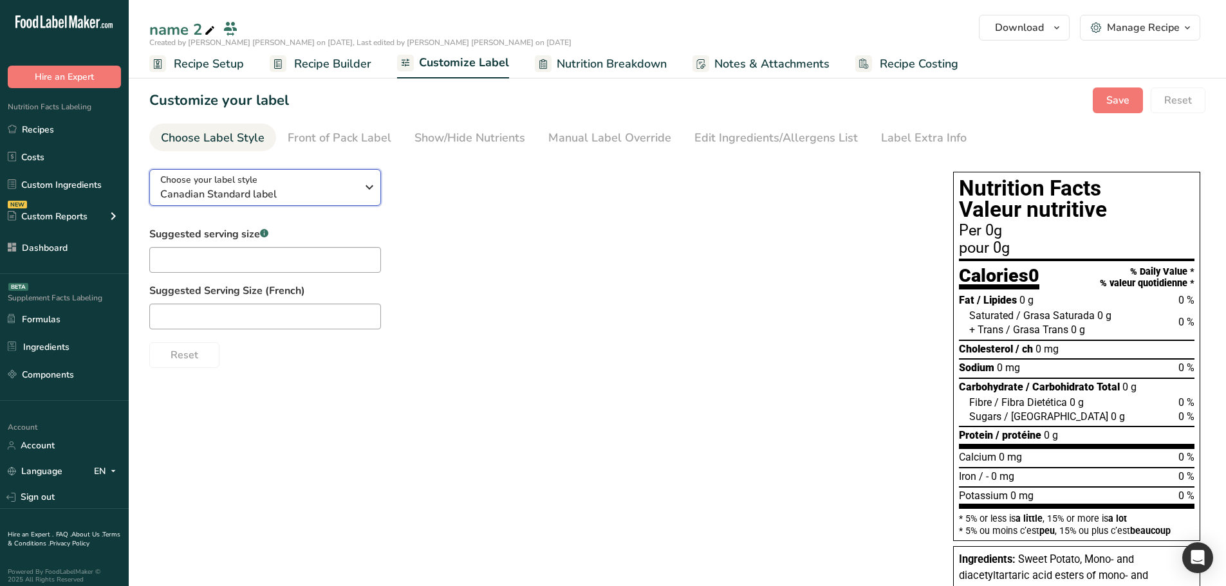
click at [366, 185] on icon "button" at bounding box center [369, 187] width 15 height 23
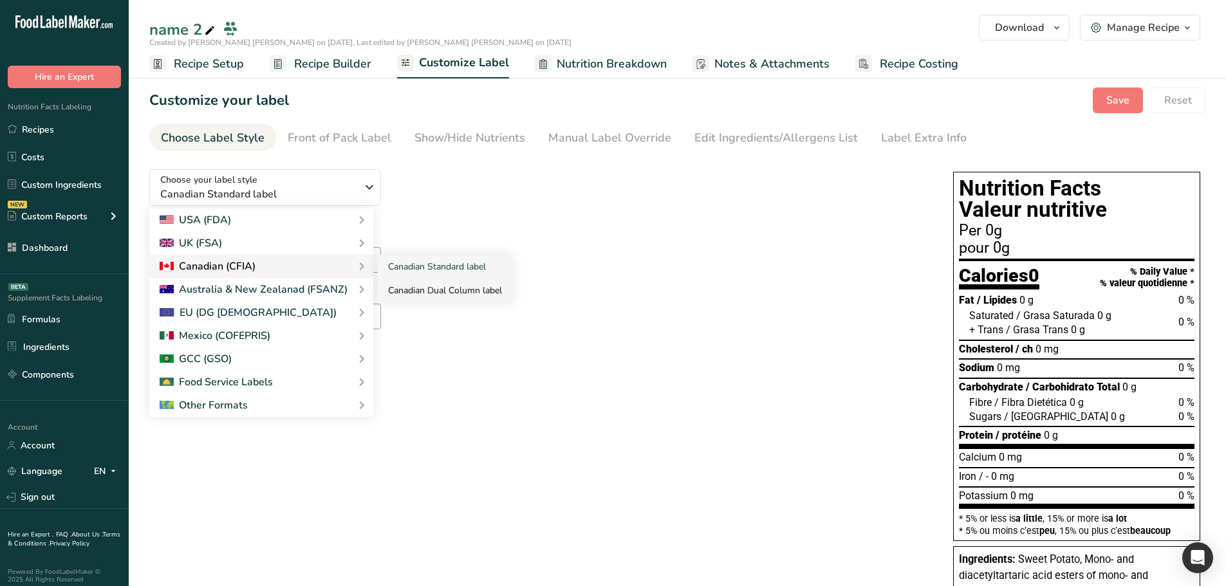
click at [442, 292] on link "Canadian Dual Column label" at bounding box center [445, 291] width 135 height 24
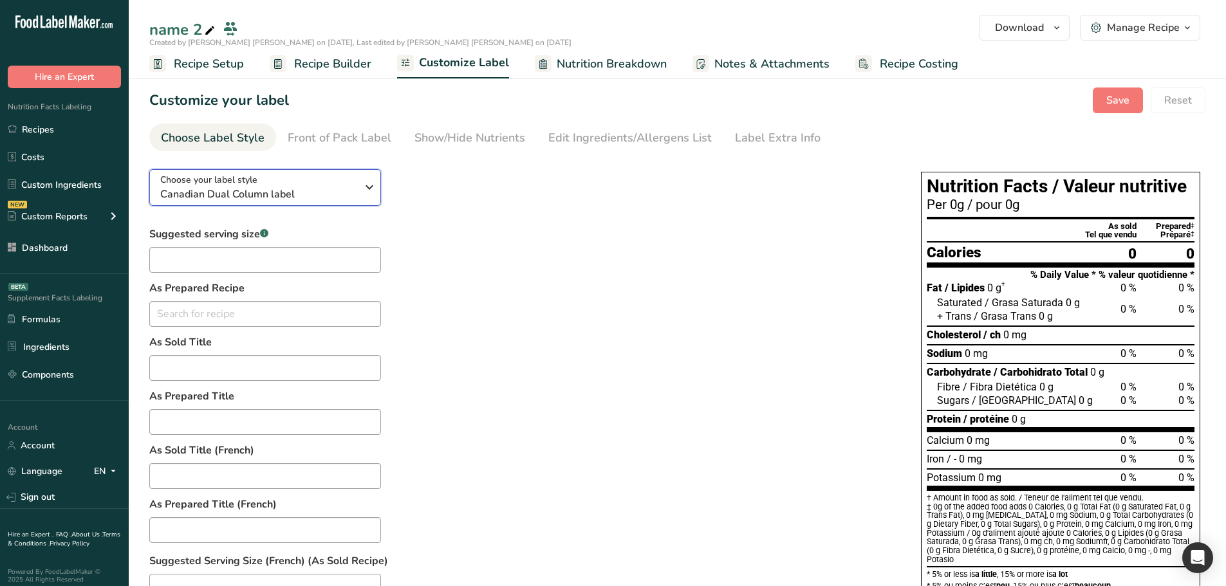
click at [328, 187] on span "Canadian Dual Column label" at bounding box center [258, 194] width 196 height 15
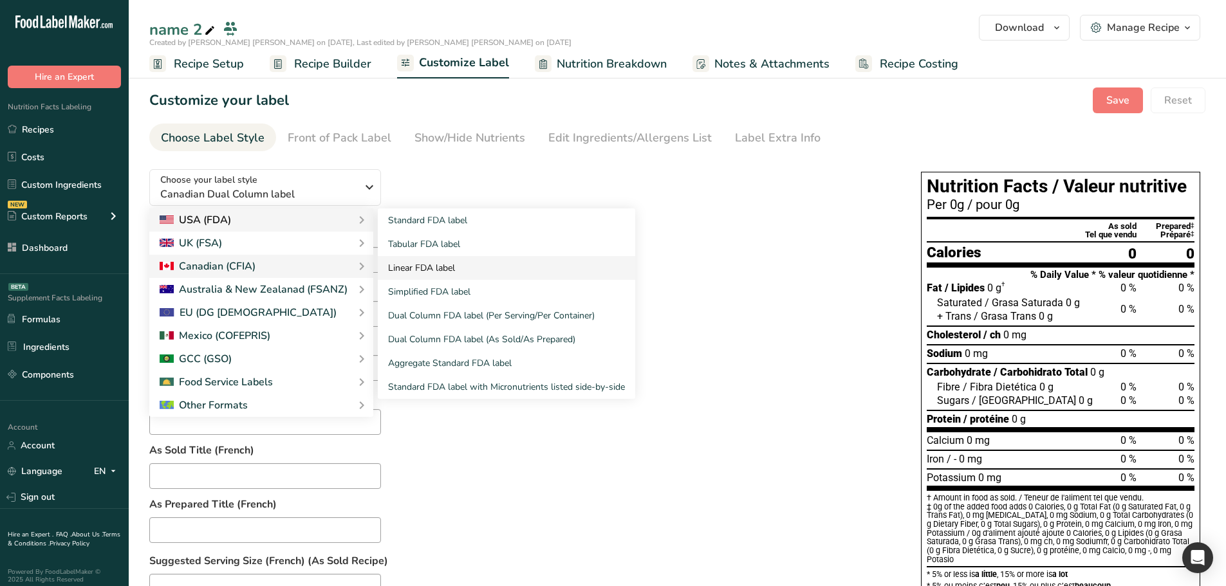
click at [441, 277] on link "Linear FDA label" at bounding box center [507, 268] width 258 height 24
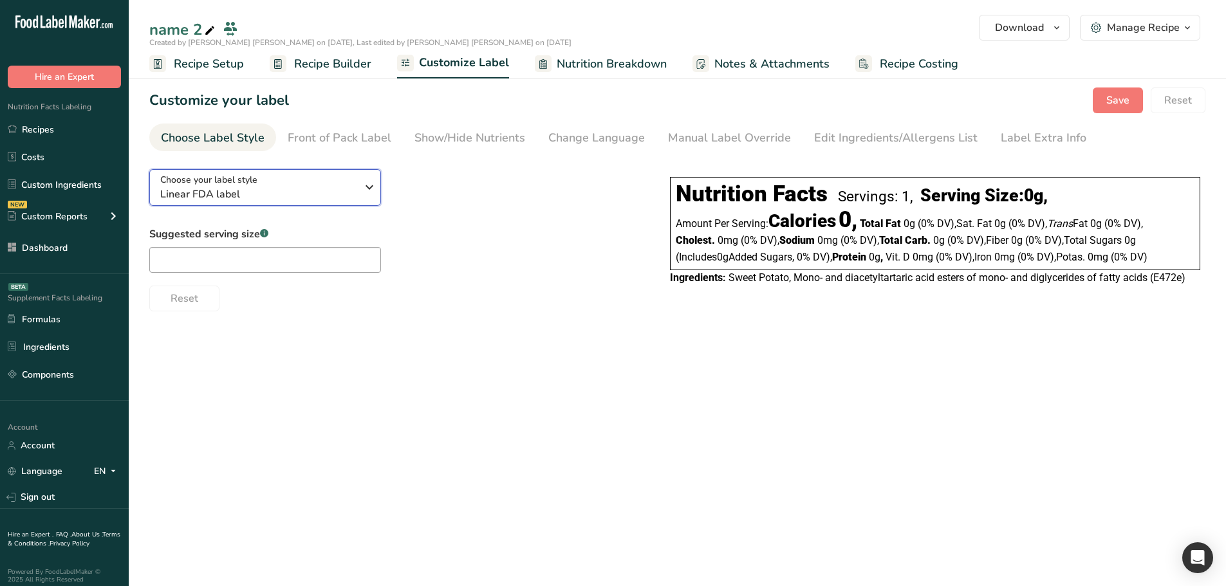
click at [359, 189] on div "Choose your label style Linear FDA label" at bounding box center [263, 187] width 206 height 29
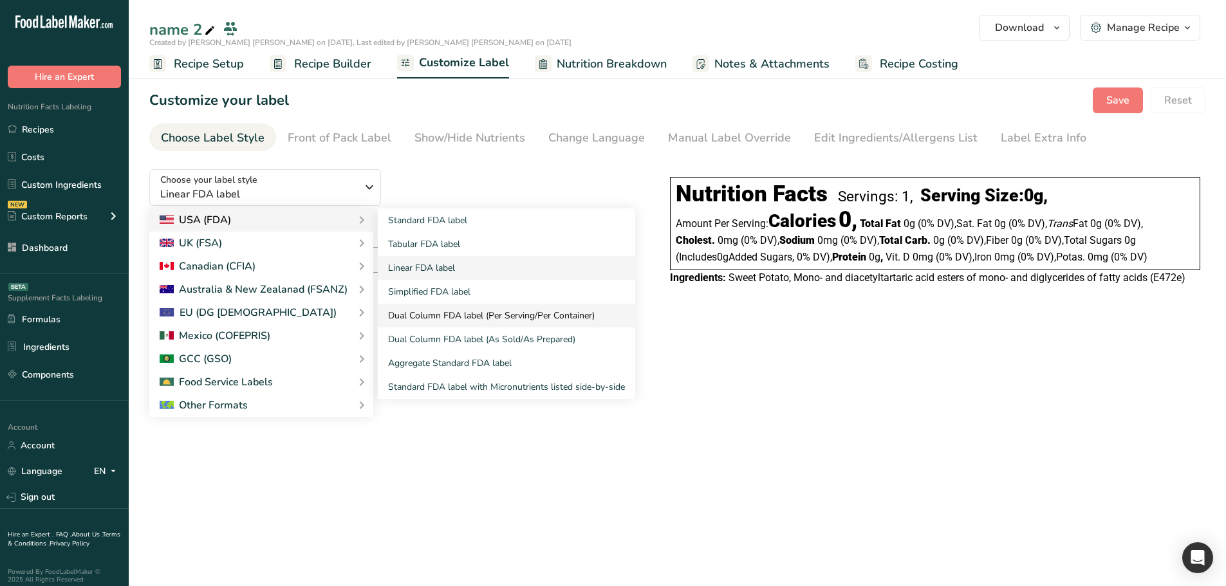
click at [477, 319] on link "Dual Column FDA label (Per Serving/Per Container)" at bounding box center [507, 316] width 258 height 24
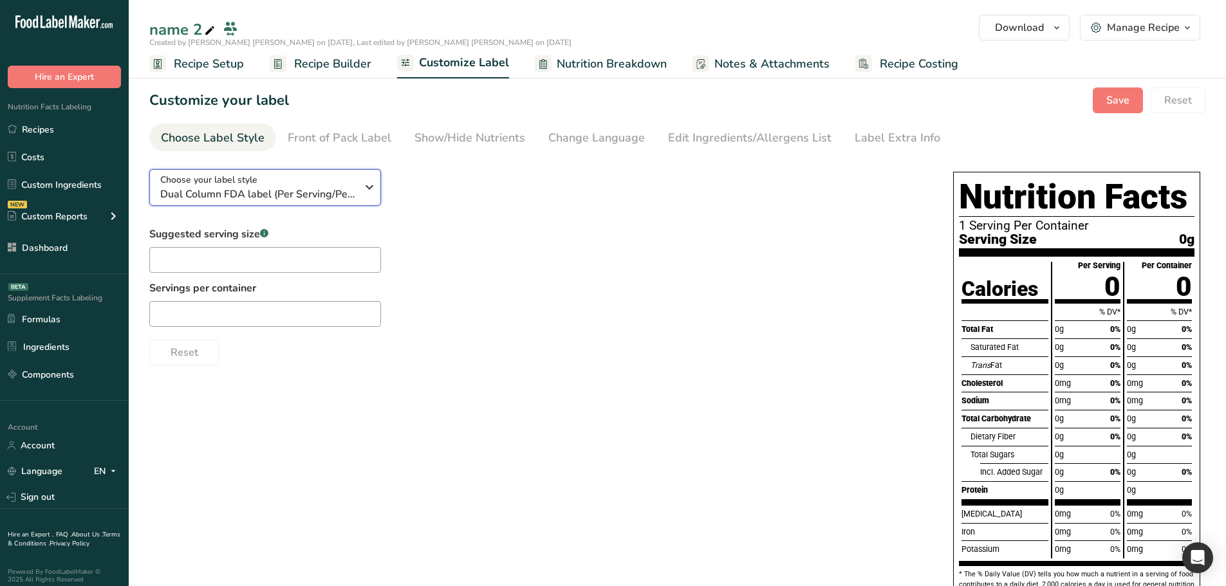
click at [330, 182] on div "Choose your label style Dual Column FDA label (Per Serving/Per Container)" at bounding box center [258, 187] width 196 height 29
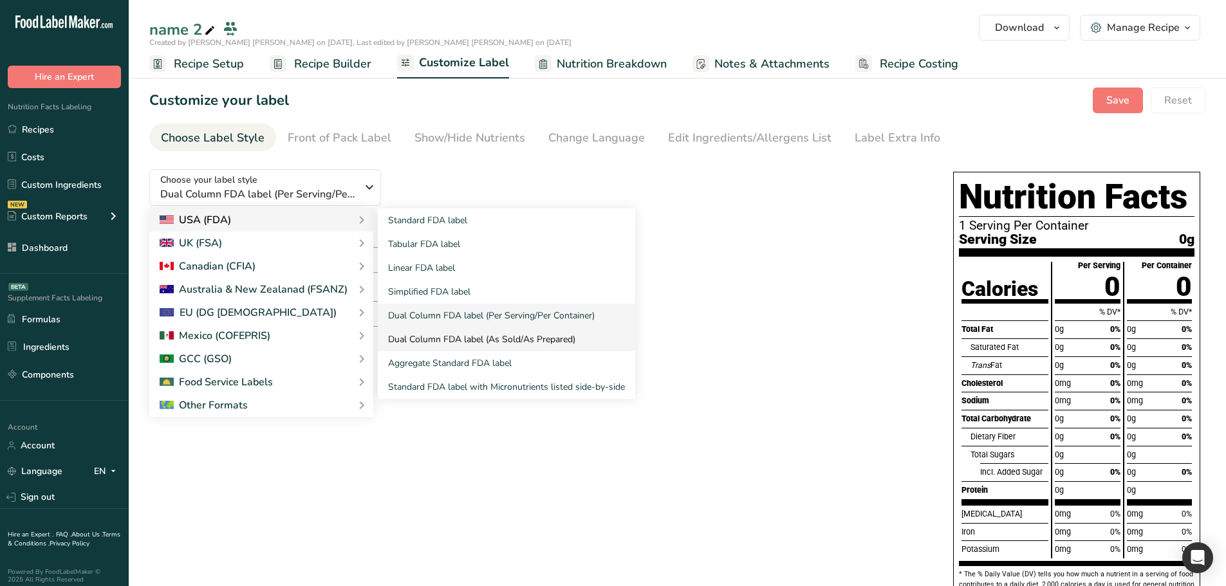
click at [476, 344] on link "Dual Column FDA label (As Sold/As Prepared)" at bounding box center [507, 340] width 258 height 24
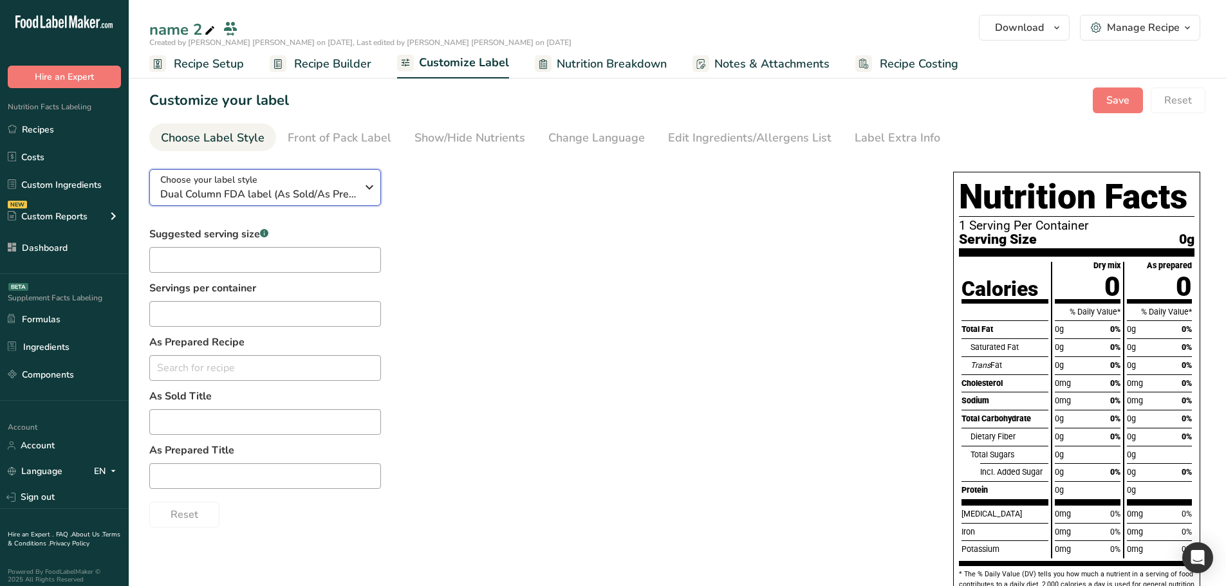
click at [355, 192] on span "Dual Column FDA label (As Sold/As Prepared)" at bounding box center [258, 194] width 196 height 15
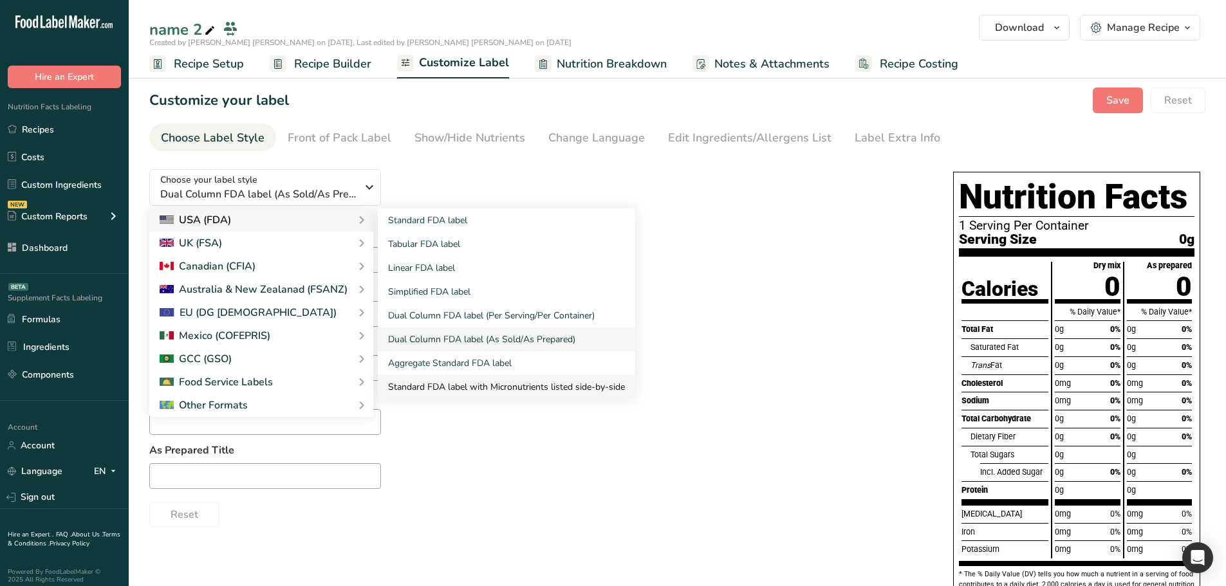
click at [470, 387] on link "Standard FDA label with Micronutrients listed side-by-side" at bounding box center [507, 387] width 258 height 24
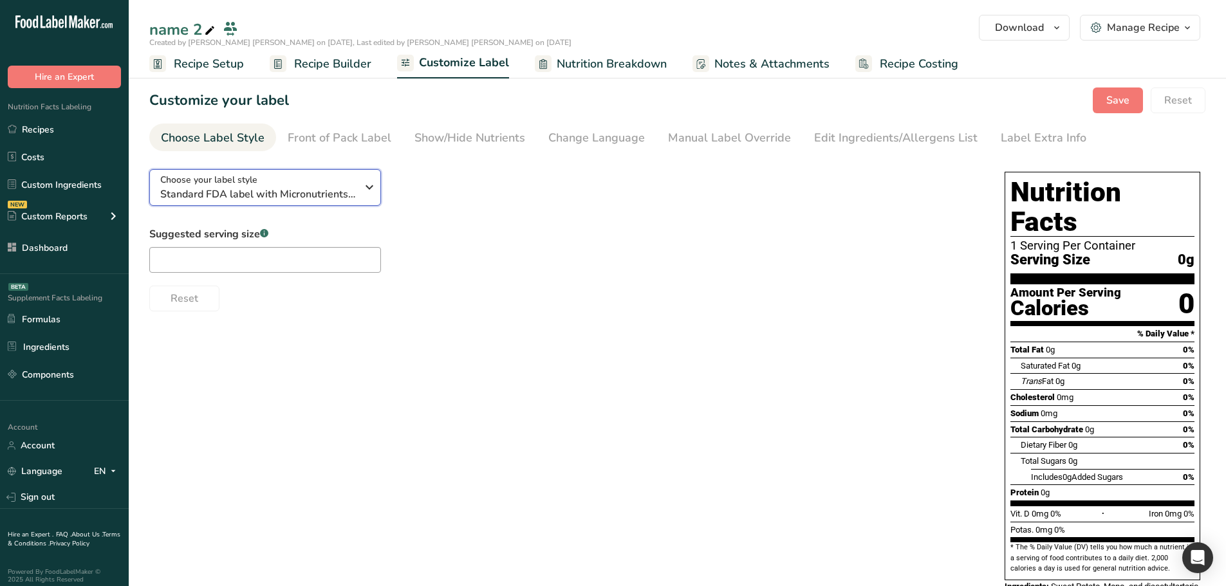
click at [371, 180] on icon "button" at bounding box center [369, 187] width 15 height 23
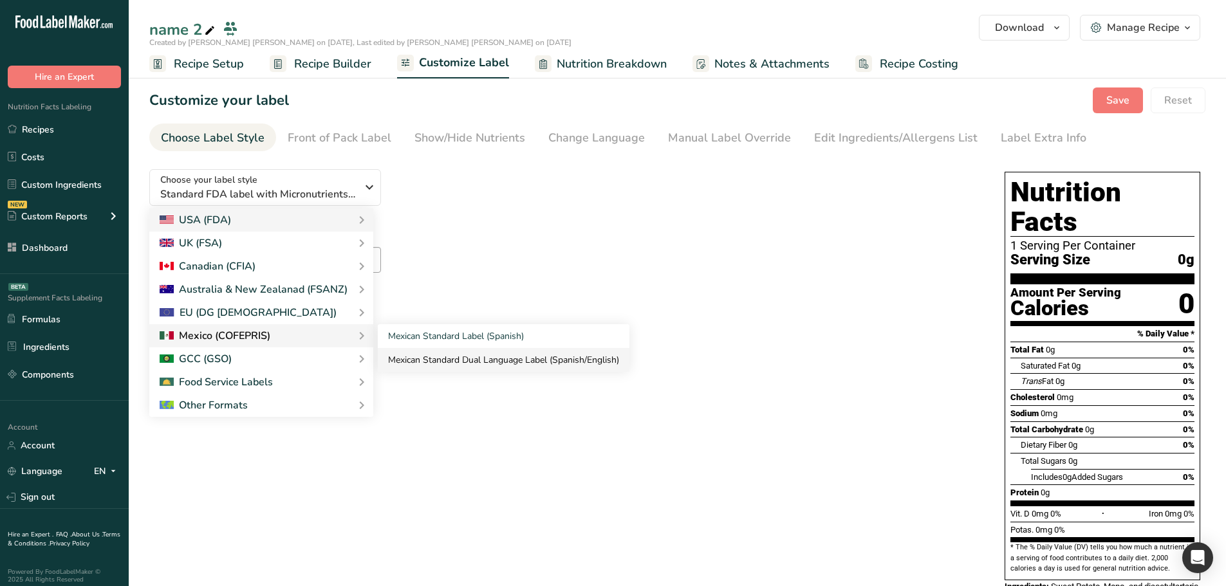
click at [460, 357] on link "Mexican Standard Dual Language Label (Spanish/English)" at bounding box center [504, 360] width 252 height 24
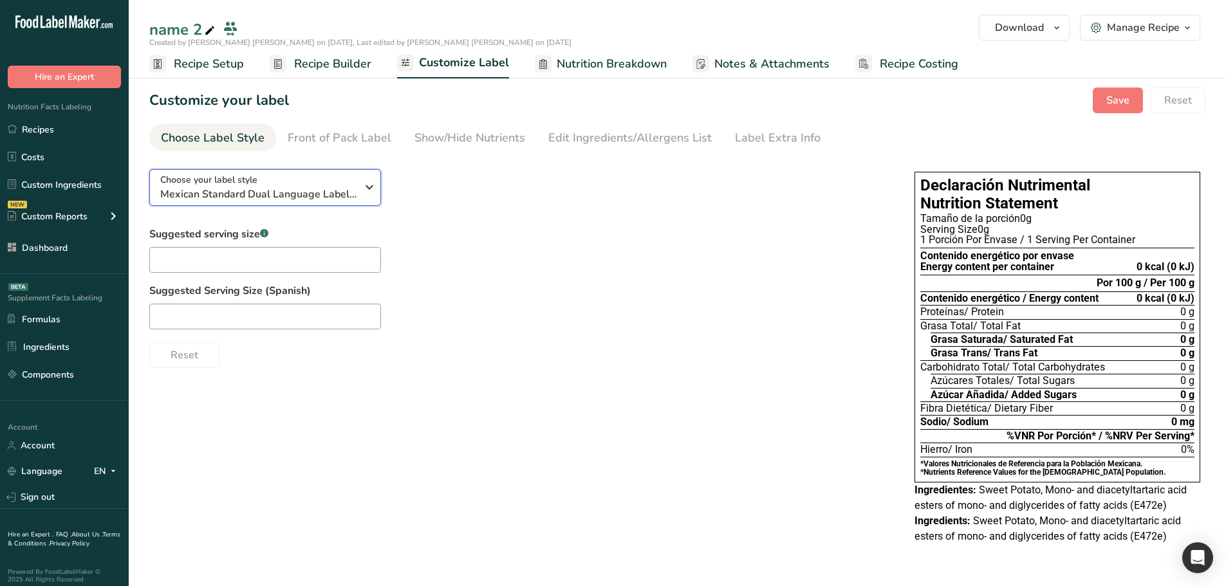
click at [325, 192] on span "Mexican Standard Dual Language Label (Spanish/English)" at bounding box center [258, 194] width 196 height 15
